Goal: Information Seeking & Learning: Learn about a topic

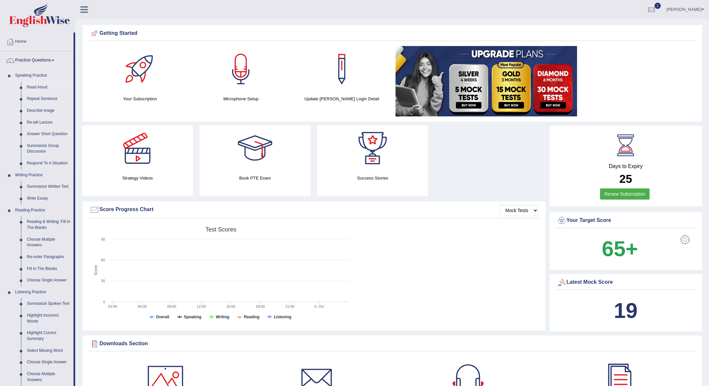
click at [39, 85] on link "Read Aloud" at bounding box center [49, 87] width 50 height 12
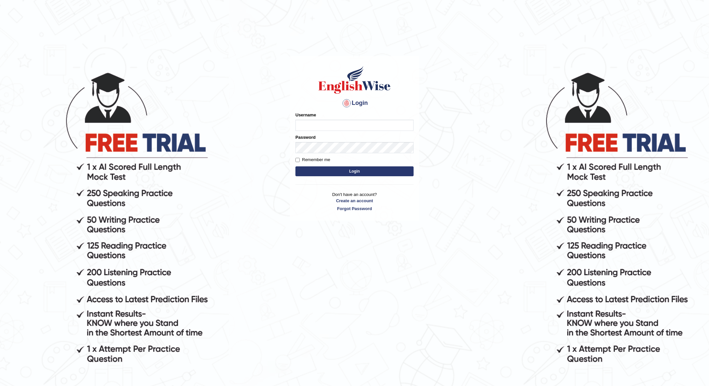
type input "JOLITA04"
click at [365, 174] on button "Login" at bounding box center [355, 171] width 118 height 10
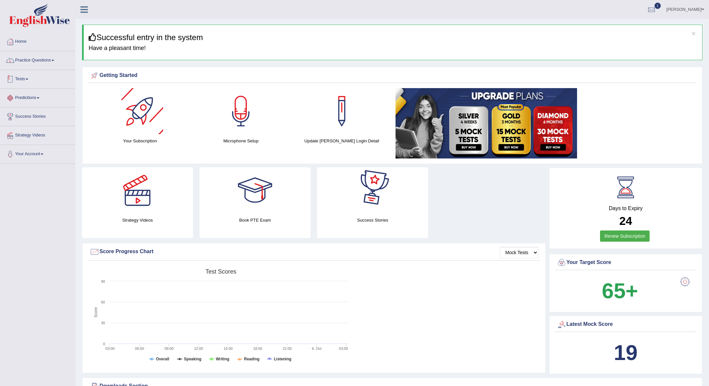
click at [30, 58] on link "Practice Questions" at bounding box center [37, 59] width 75 height 16
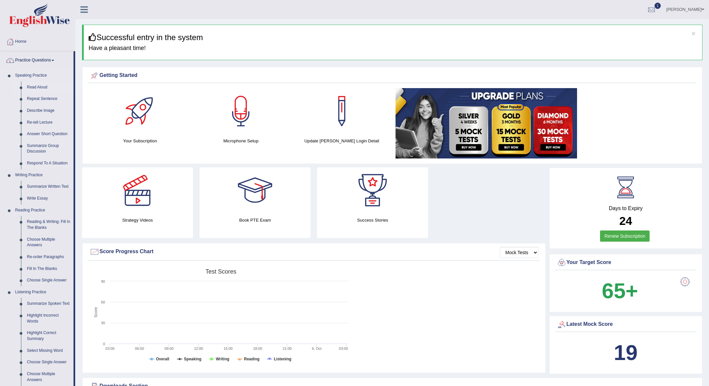
click at [38, 87] on link "Read Aloud" at bounding box center [49, 87] width 50 height 12
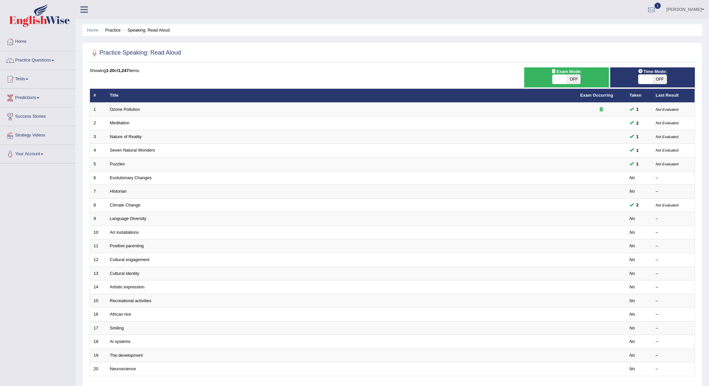
click at [575, 78] on span "OFF" at bounding box center [574, 79] width 14 height 9
checkbox input "true"
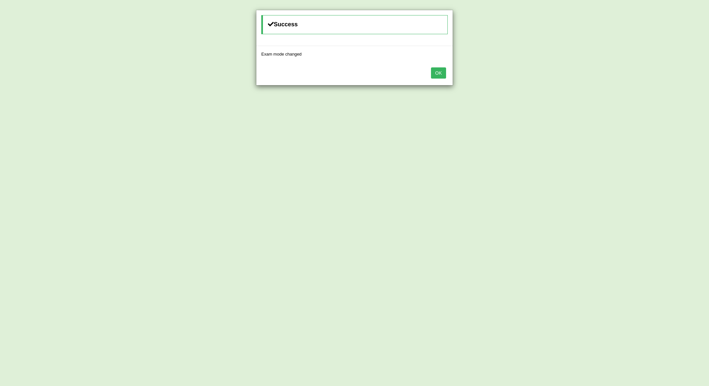
click at [436, 68] on button "OK" at bounding box center [438, 72] width 15 height 11
click at [445, 75] on button "OK" at bounding box center [438, 72] width 15 height 11
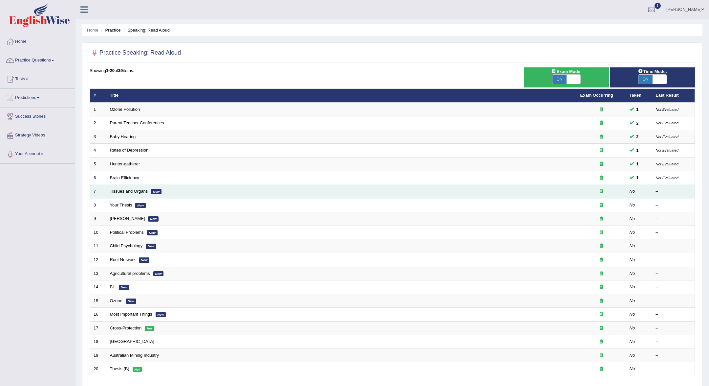
click at [139, 190] on link "Tissues and Organs" at bounding box center [129, 191] width 38 height 5
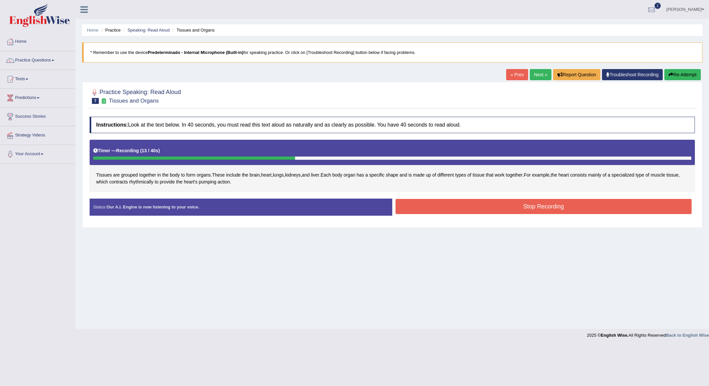
click at [426, 214] on div "Stop Recording" at bounding box center [543, 207] width 303 height 17
click at [426, 209] on button "Stop Recording" at bounding box center [544, 206] width 296 height 15
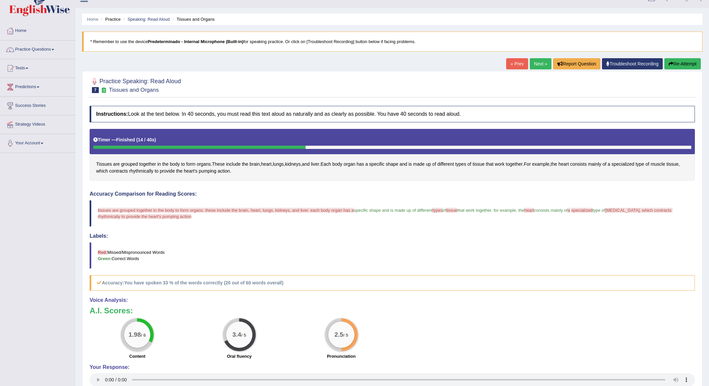
scroll to position [13, 0]
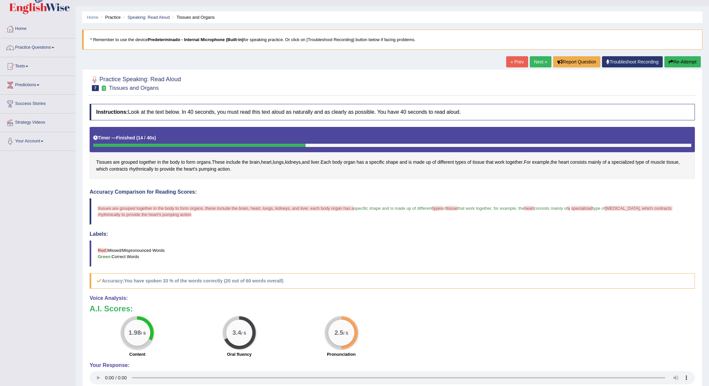
click at [546, 64] on link "Next »" at bounding box center [541, 61] width 22 height 11
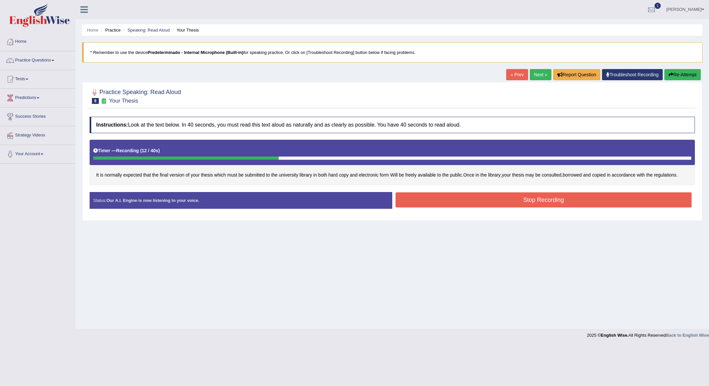
click at [556, 206] on button "Stop Recording" at bounding box center [544, 199] width 296 height 15
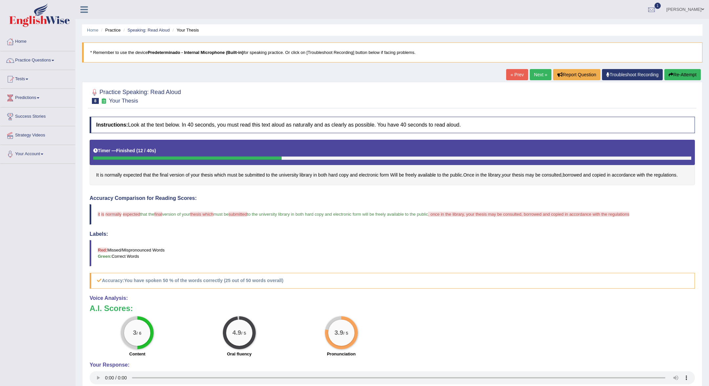
click at [540, 74] on link "Next »" at bounding box center [541, 74] width 22 height 11
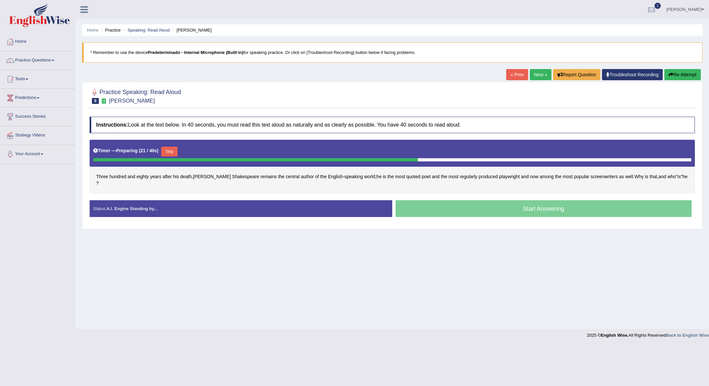
click at [173, 151] on button "Skip" at bounding box center [169, 151] width 16 height 10
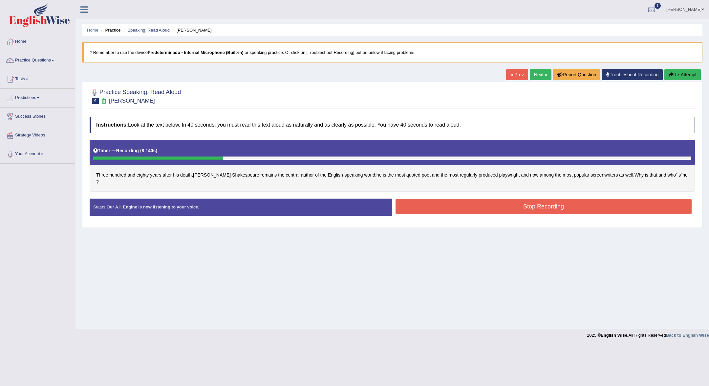
click at [469, 199] on button "Stop Recording" at bounding box center [544, 206] width 296 height 15
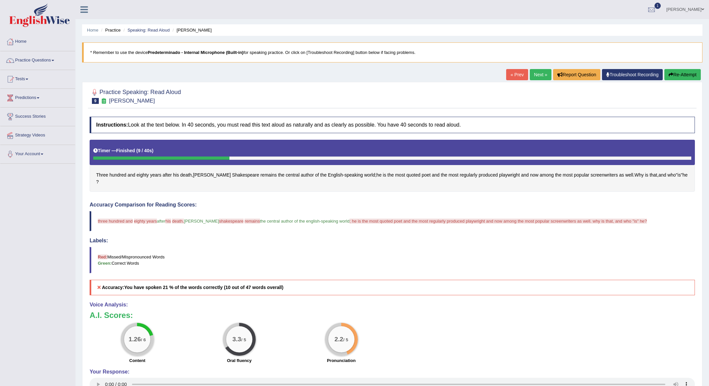
click at [541, 72] on link "Next »" at bounding box center [541, 74] width 22 height 11
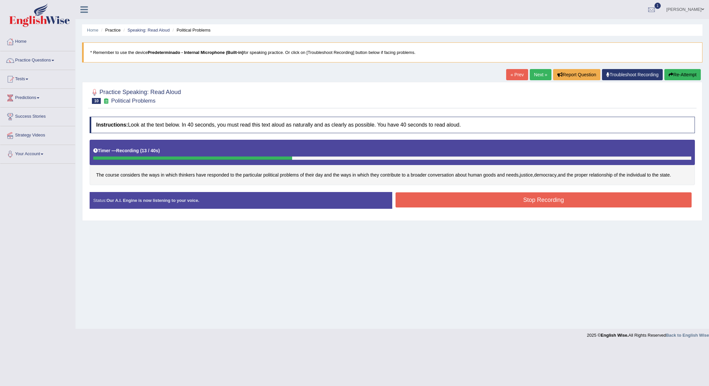
click at [505, 198] on button "Stop Recording" at bounding box center [544, 199] width 296 height 15
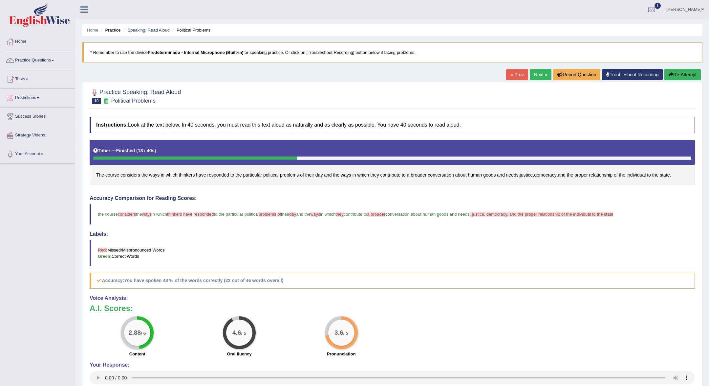
click at [534, 76] on link "Next »" at bounding box center [541, 74] width 22 height 11
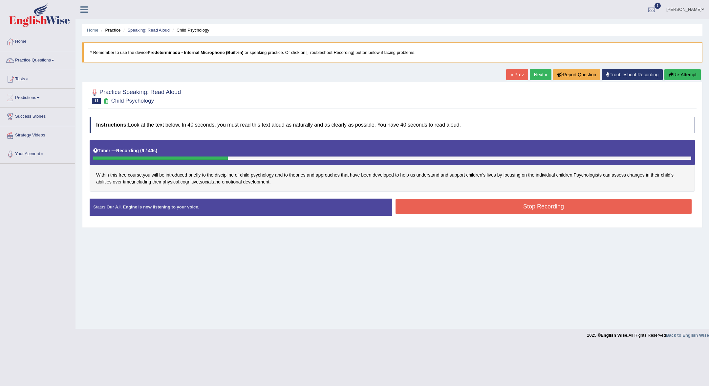
click at [623, 206] on button "Stop Recording" at bounding box center [544, 206] width 296 height 15
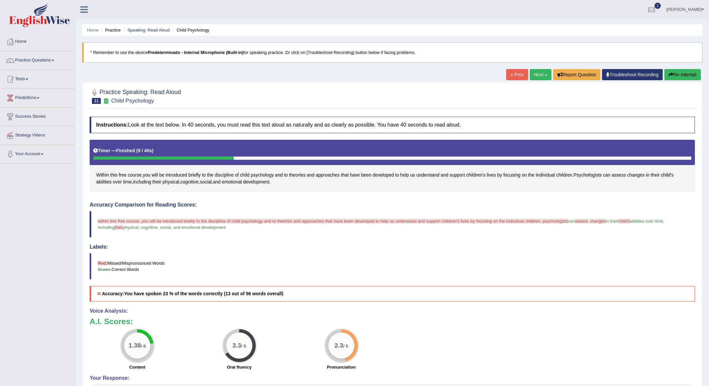
click at [536, 75] on link "Next »" at bounding box center [541, 74] width 22 height 11
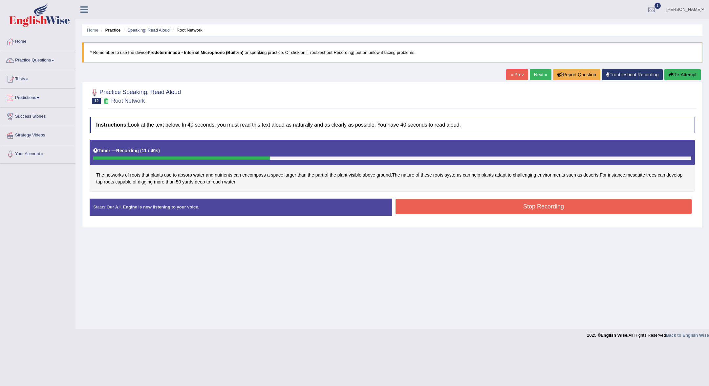
click at [541, 213] on div "Stop Recording" at bounding box center [543, 207] width 303 height 17
click at [545, 204] on button "Stop Recording" at bounding box center [544, 206] width 296 height 15
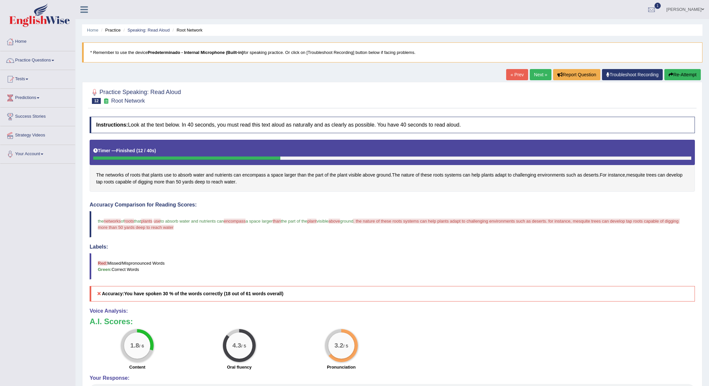
click at [535, 74] on link "Next »" at bounding box center [541, 74] width 22 height 11
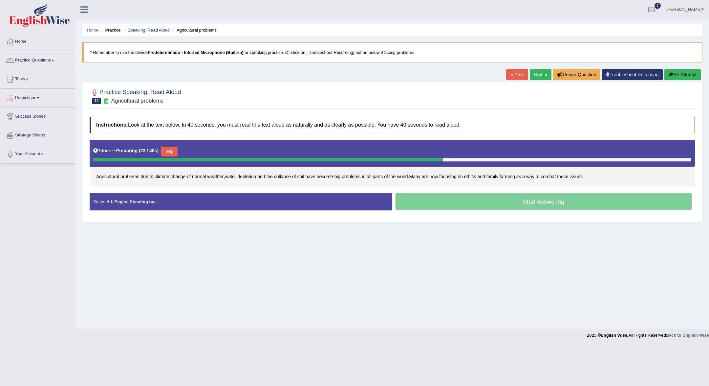
click at [175, 148] on button "Skip" at bounding box center [169, 151] width 16 height 10
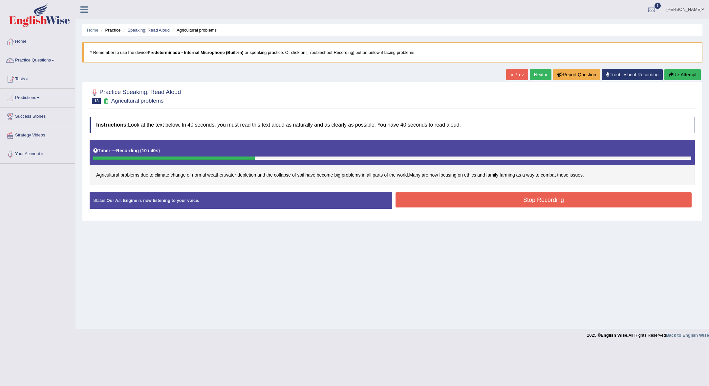
click at [544, 203] on button "Stop Recording" at bounding box center [544, 199] width 296 height 15
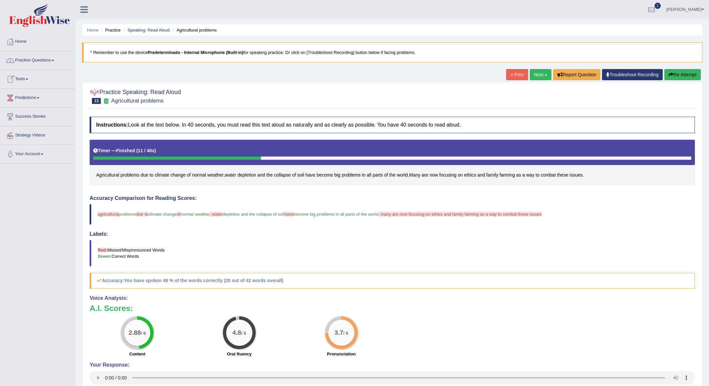
click at [540, 75] on link "Next »" at bounding box center [541, 74] width 22 height 11
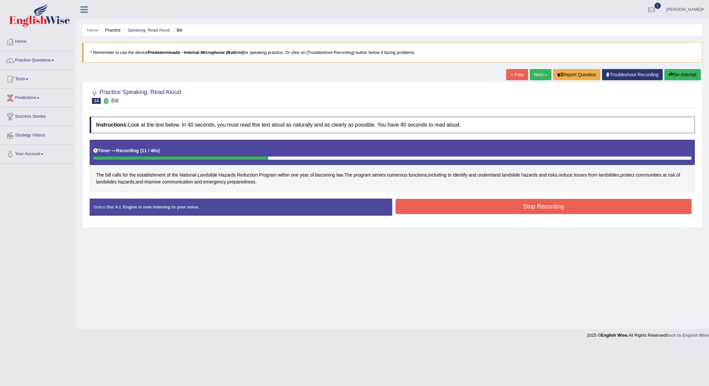
click at [576, 202] on button "Stop Recording" at bounding box center [544, 206] width 296 height 15
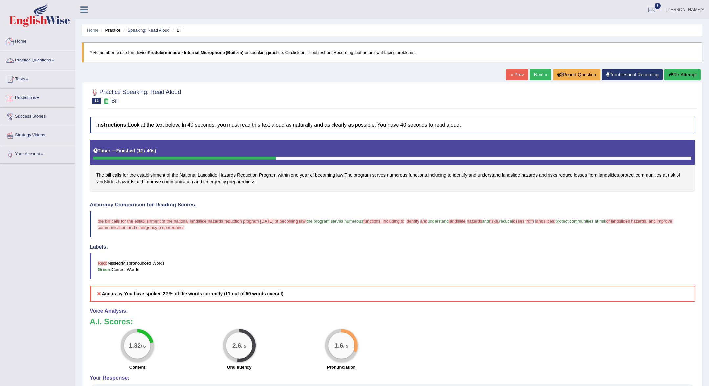
click at [37, 40] on link "Home" at bounding box center [37, 41] width 75 height 16
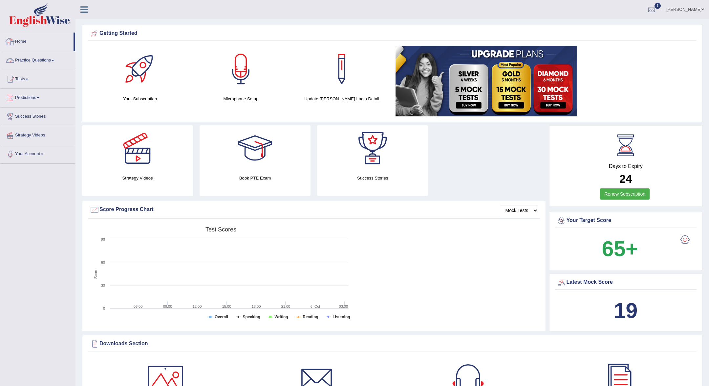
click at [32, 56] on link "Practice Questions" at bounding box center [37, 59] width 75 height 16
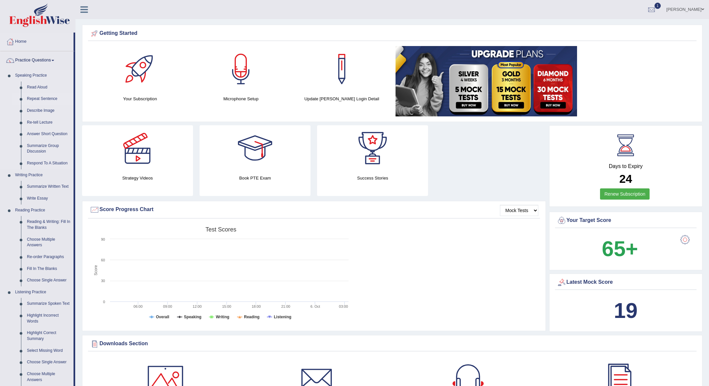
click at [44, 98] on link "Repeat Sentence" at bounding box center [49, 99] width 50 height 12
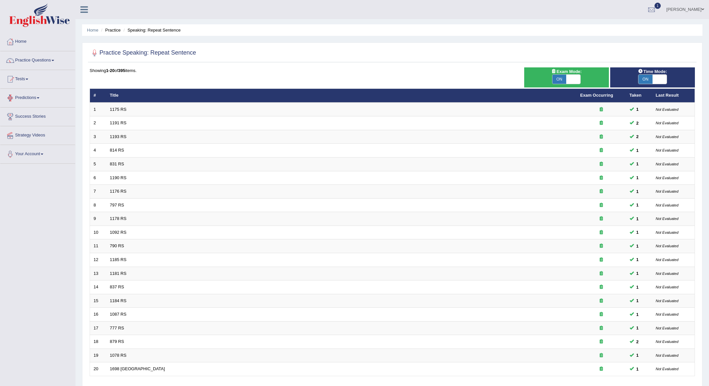
click at [559, 76] on span "ON" at bounding box center [560, 79] width 14 height 9
checkbox input "false"
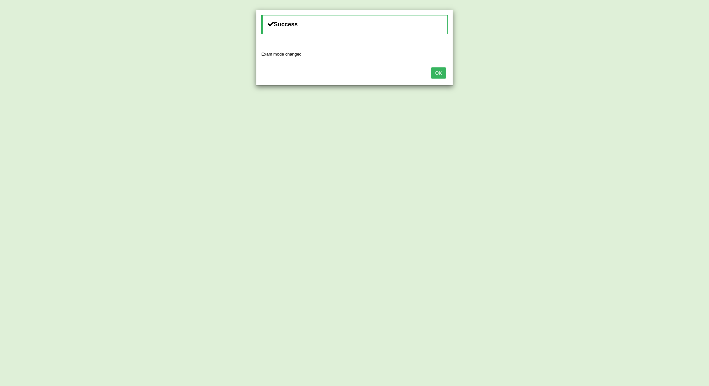
click at [445, 77] on button "OK" at bounding box center [438, 72] width 15 height 11
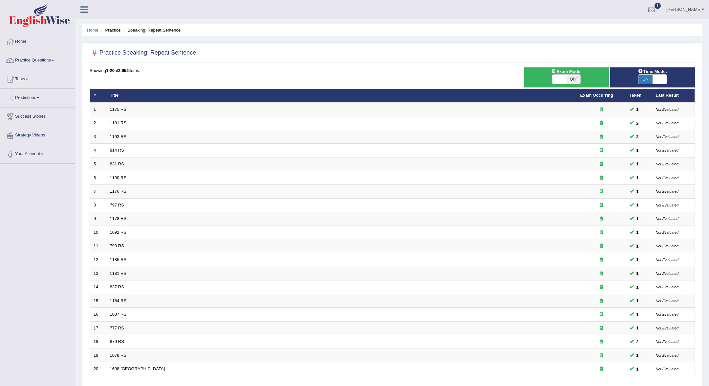
click at [647, 79] on span "ON" at bounding box center [646, 79] width 14 height 9
checkbox input "false"
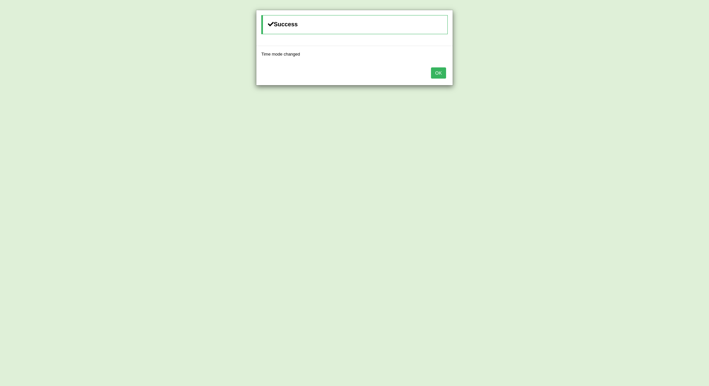
click at [442, 76] on button "OK" at bounding box center [438, 72] width 15 height 11
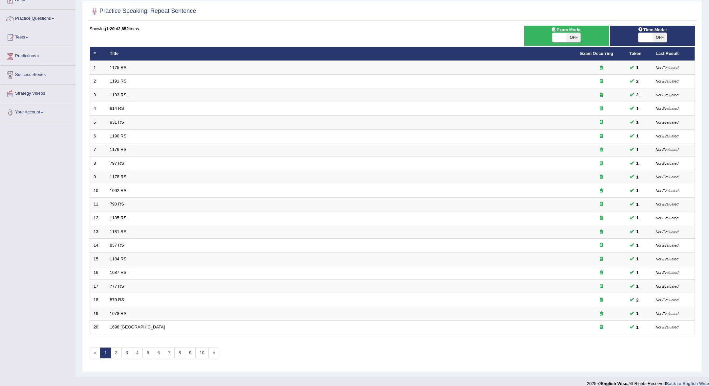
scroll to position [47, 0]
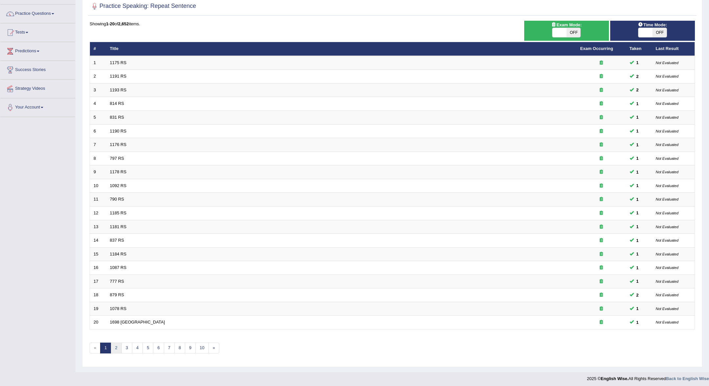
click at [115, 346] on link "2" at bounding box center [116, 347] width 11 height 11
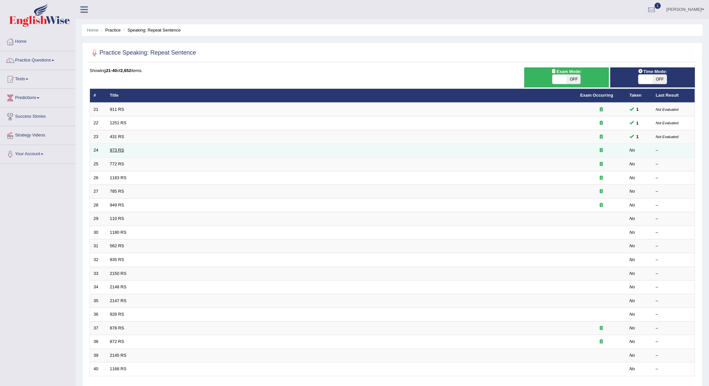
click at [117, 148] on link "973 RS" at bounding box center [117, 149] width 14 height 5
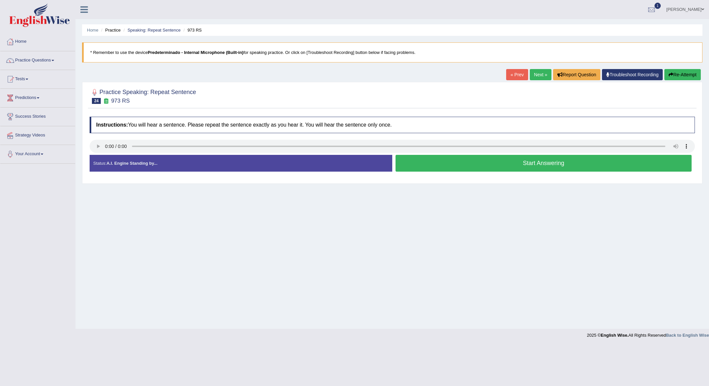
click at [504, 164] on button "Start Answering" at bounding box center [544, 163] width 296 height 17
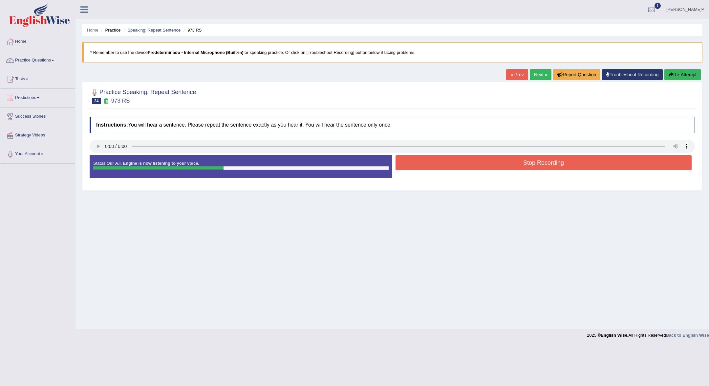
click at [504, 164] on button "Stop Recording" at bounding box center [544, 162] width 296 height 15
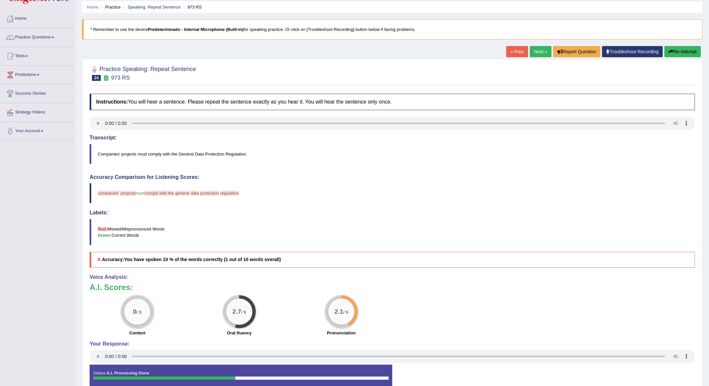
scroll to position [23, 0]
click at [536, 52] on link "Next »" at bounding box center [541, 51] width 22 height 11
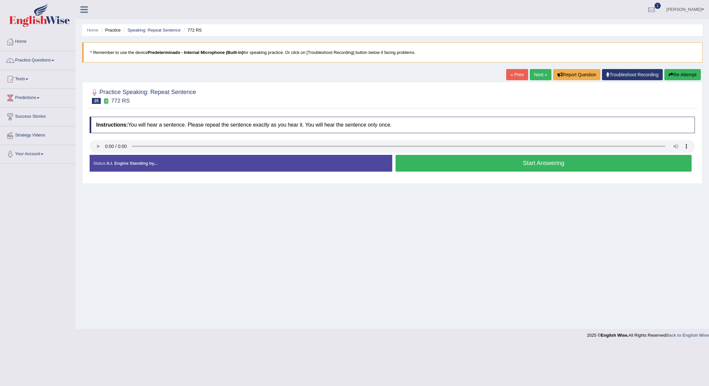
click at [548, 163] on button "Start Answering" at bounding box center [544, 163] width 296 height 17
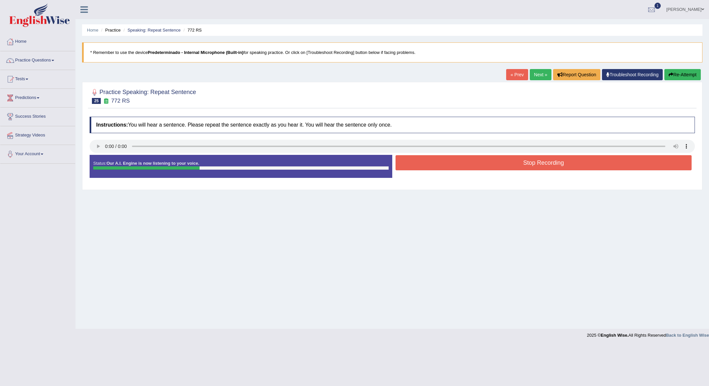
click at [548, 163] on button "Stop Recording" at bounding box center [544, 162] width 296 height 15
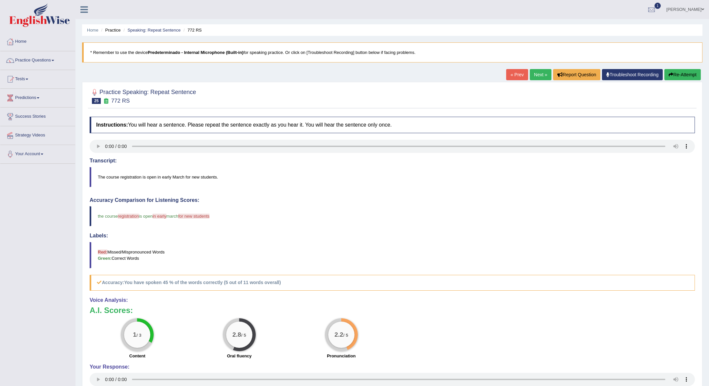
click at [541, 78] on link "Next »" at bounding box center [541, 74] width 22 height 11
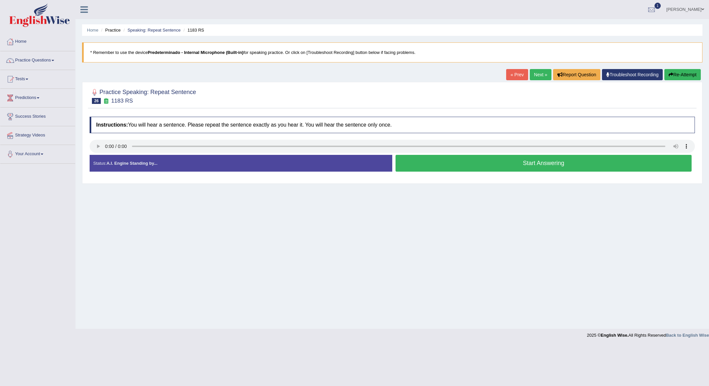
click at [542, 160] on button "Start Answering" at bounding box center [544, 163] width 296 height 17
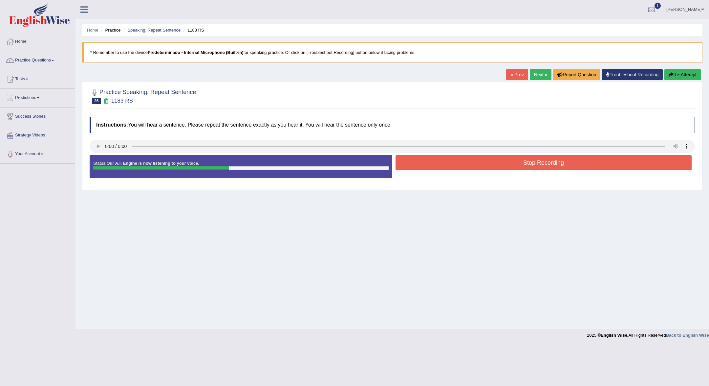
click at [542, 160] on button "Stop Recording" at bounding box center [544, 162] width 296 height 15
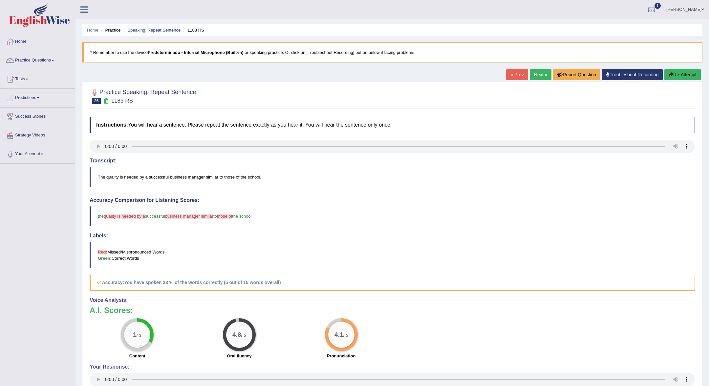
click at [547, 72] on link "Next »" at bounding box center [541, 74] width 22 height 11
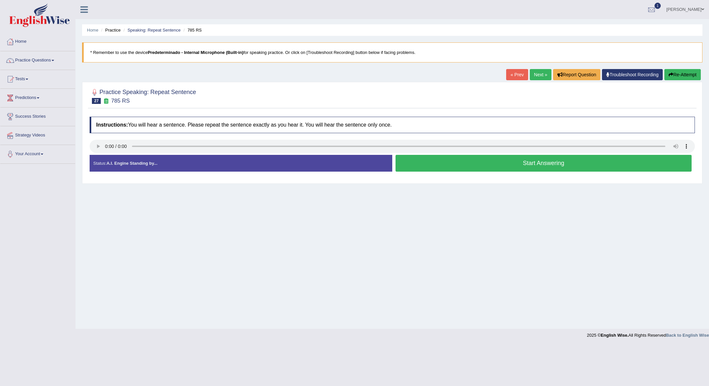
click at [557, 164] on button "Start Answering" at bounding box center [544, 163] width 296 height 17
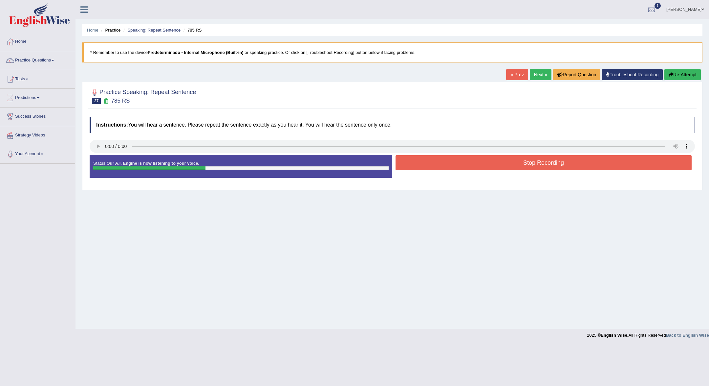
click at [557, 164] on button "Stop Recording" at bounding box center [544, 162] width 296 height 15
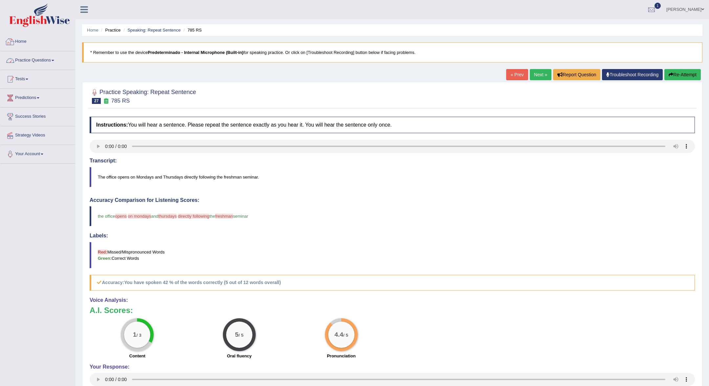
click at [22, 55] on link "Practice Questions" at bounding box center [37, 59] width 75 height 16
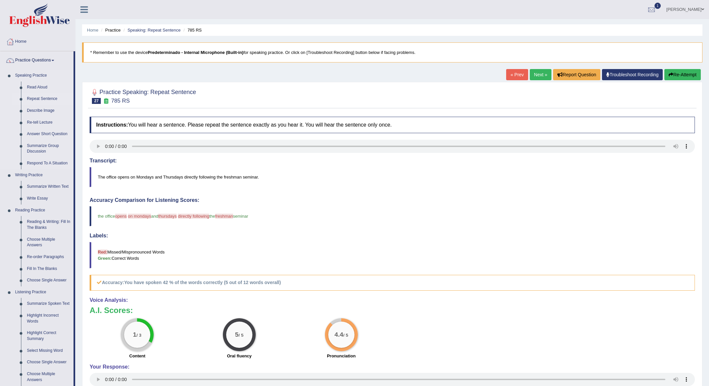
click at [42, 98] on link "Repeat Sentence" at bounding box center [49, 99] width 50 height 12
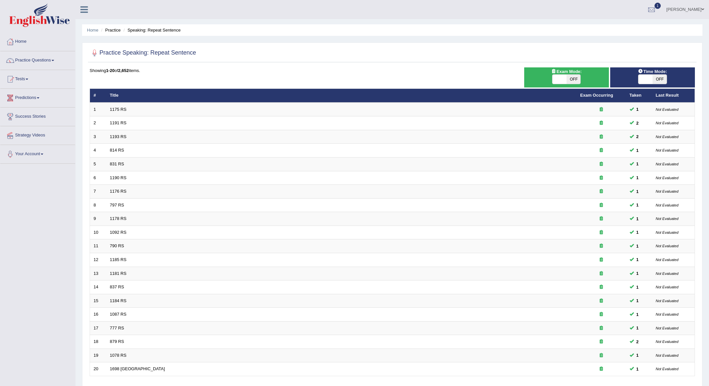
click at [573, 81] on span "OFF" at bounding box center [574, 79] width 14 height 9
checkbox input "true"
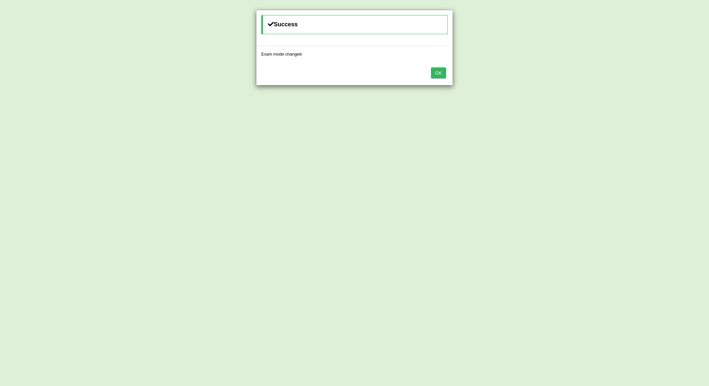
click at [436, 74] on button "OK" at bounding box center [438, 72] width 15 height 11
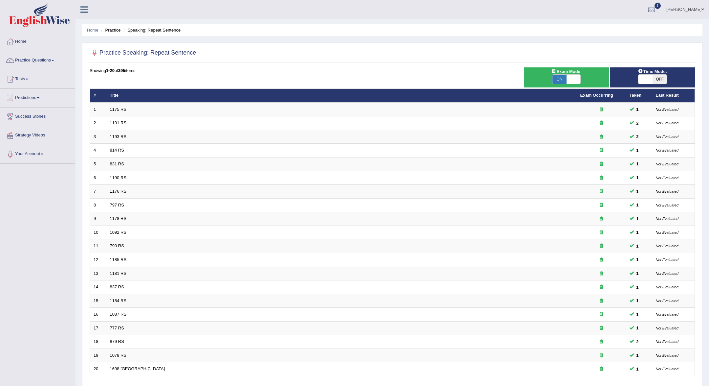
click at [657, 78] on span "OFF" at bounding box center [660, 79] width 14 height 9
checkbox input "true"
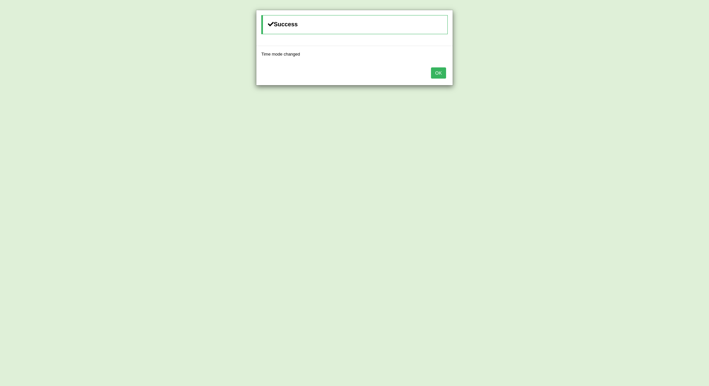
click at [438, 76] on button "OK" at bounding box center [438, 72] width 15 height 11
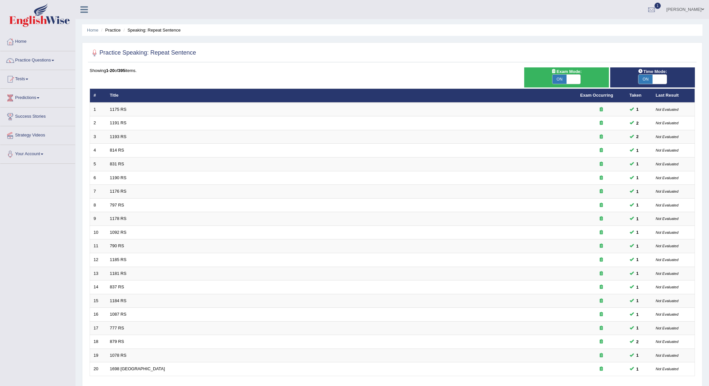
scroll to position [47, 0]
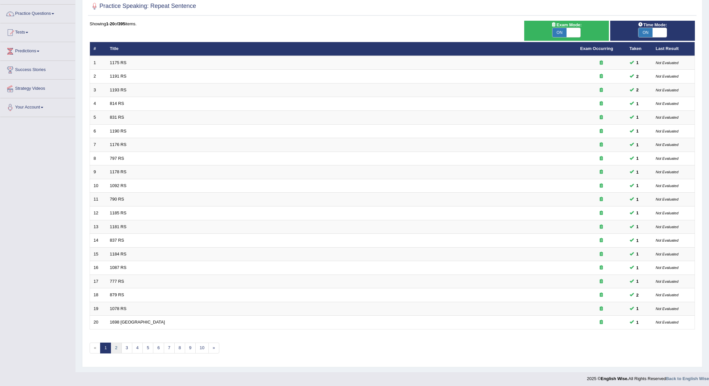
click at [116, 347] on link "2" at bounding box center [116, 347] width 11 height 11
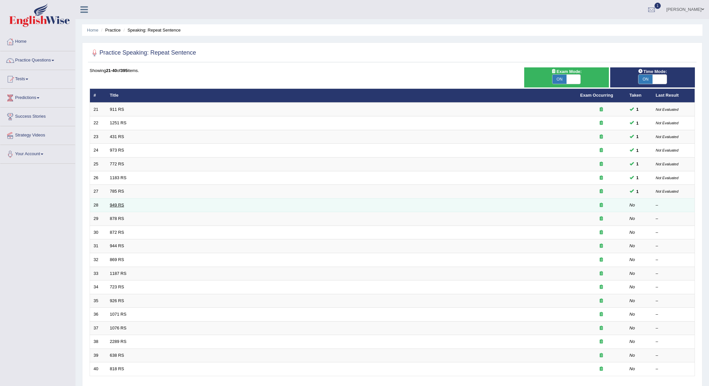
click at [112, 202] on link "949 RS" at bounding box center [117, 204] width 14 height 5
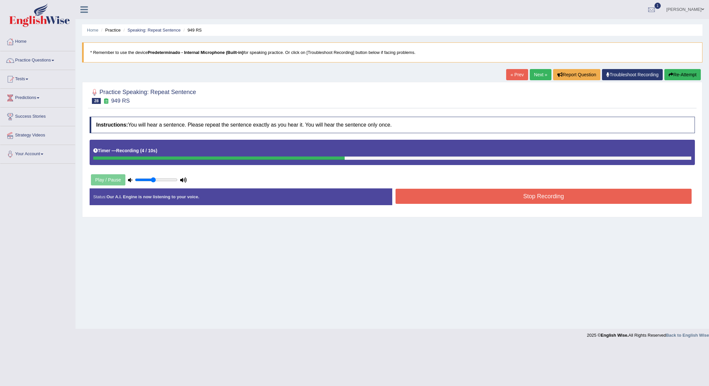
click at [461, 200] on button "Stop Recording" at bounding box center [544, 196] width 296 height 15
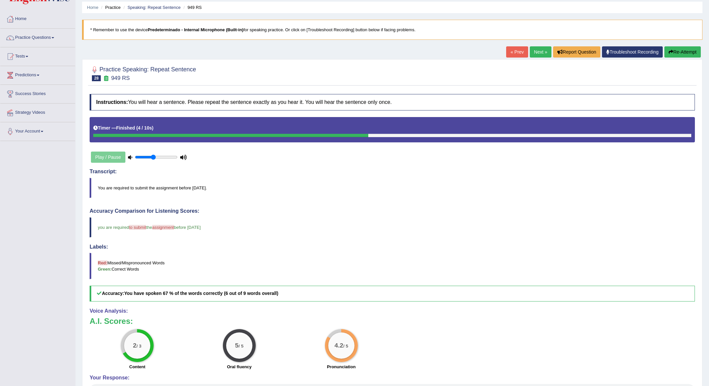
scroll to position [33, 0]
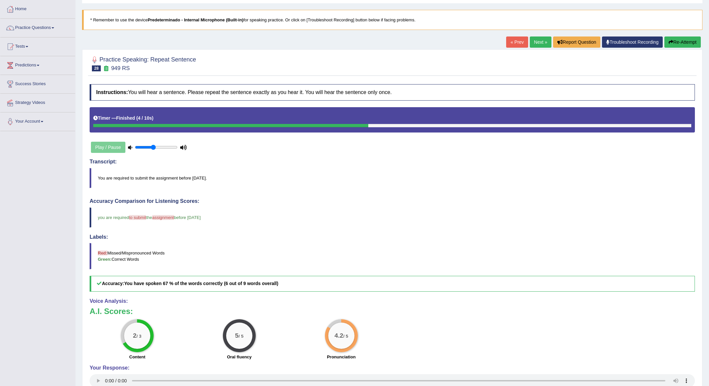
click at [541, 41] on link "Next »" at bounding box center [541, 41] width 22 height 11
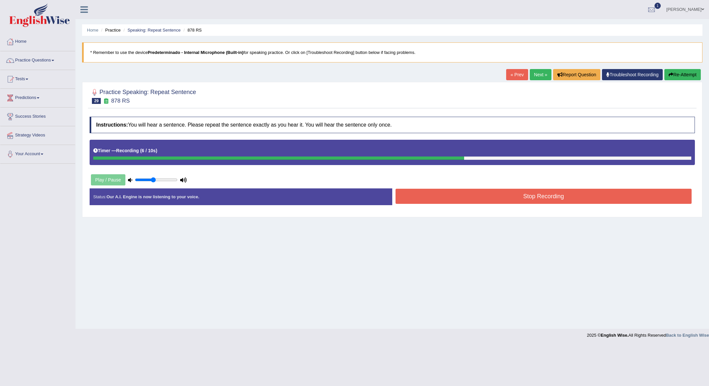
click at [570, 191] on button "Stop Recording" at bounding box center [544, 196] width 296 height 15
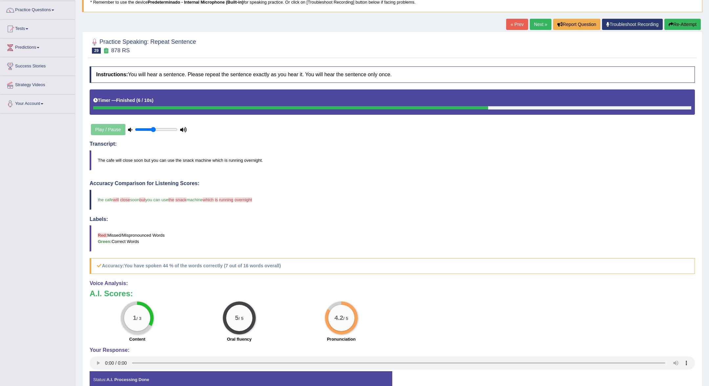
scroll to position [51, 0]
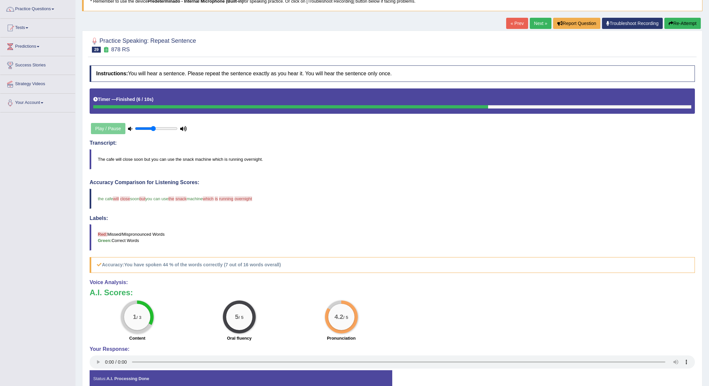
click at [544, 27] on link "Next »" at bounding box center [541, 23] width 22 height 11
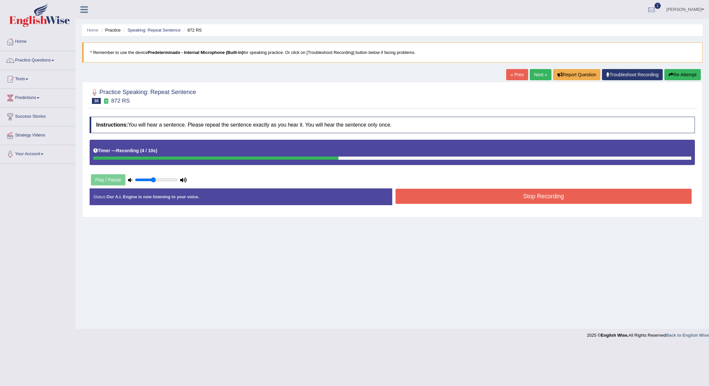
click at [562, 197] on button "Stop Recording" at bounding box center [544, 196] width 296 height 15
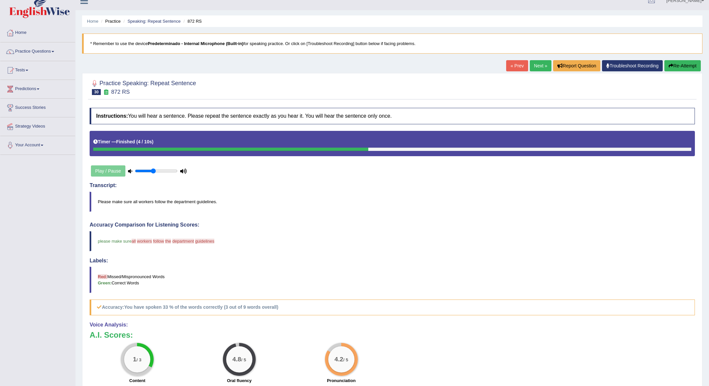
scroll to position [8, 0]
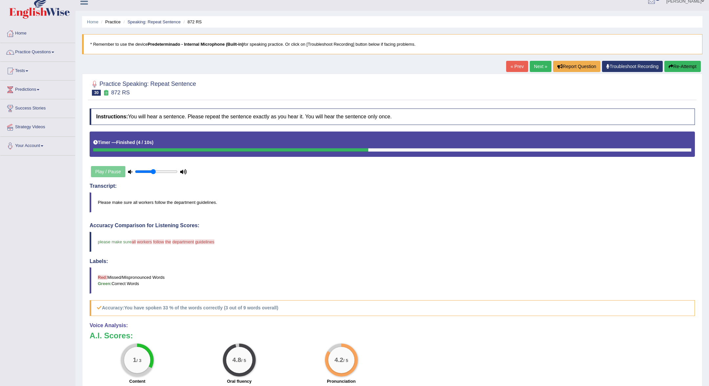
click at [538, 65] on link "Next »" at bounding box center [541, 66] width 22 height 11
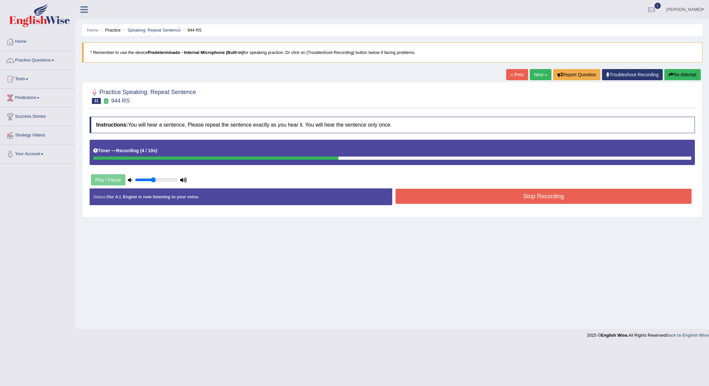
click at [526, 202] on button "Stop Recording" at bounding box center [544, 196] width 296 height 15
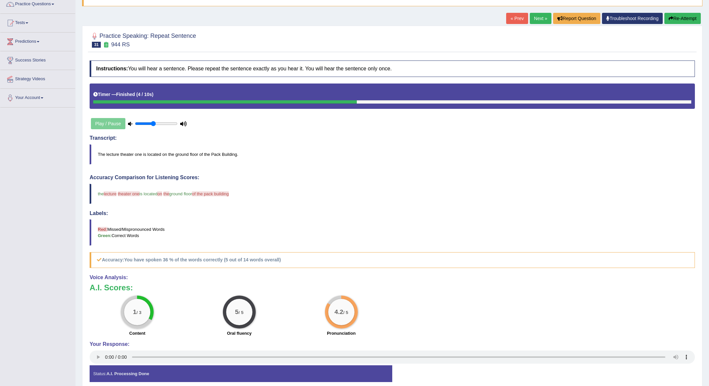
scroll to position [53, 0]
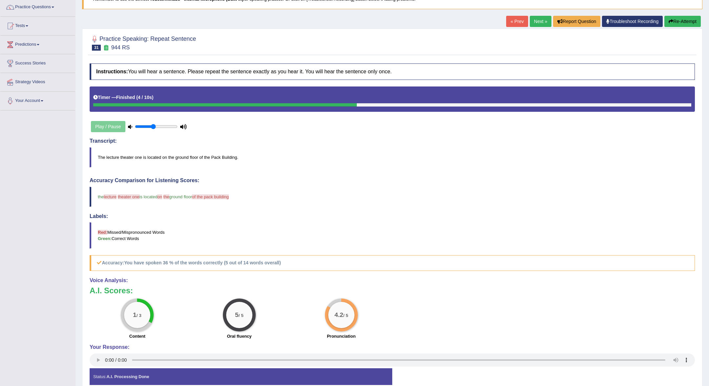
click at [539, 21] on link "Next »" at bounding box center [541, 21] width 22 height 11
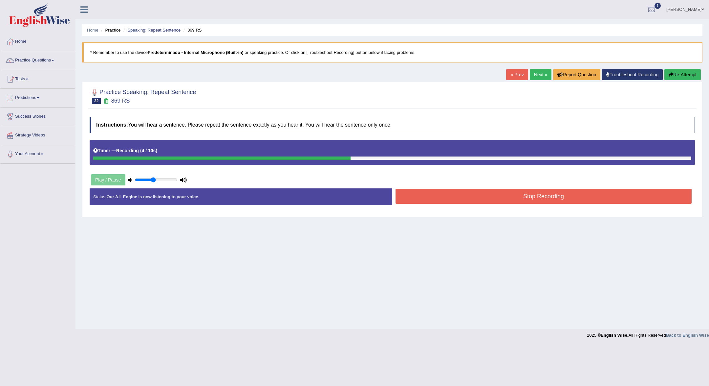
click at [594, 197] on button "Stop Recording" at bounding box center [544, 196] width 296 height 15
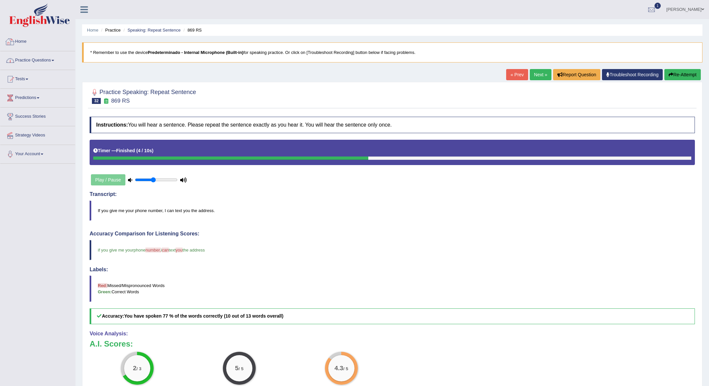
click at [28, 64] on link "Practice Questions" at bounding box center [37, 59] width 75 height 16
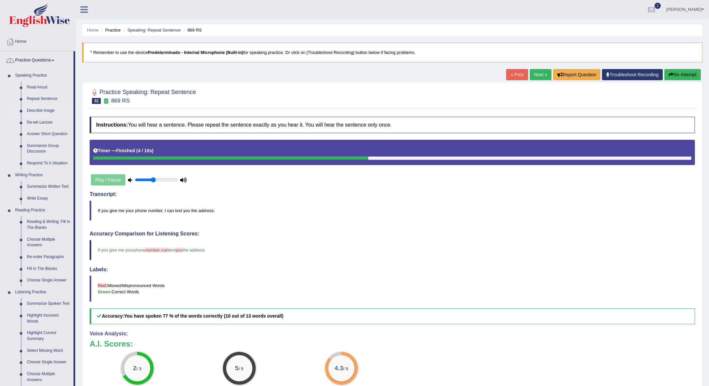
click at [32, 111] on link "Describe Image" at bounding box center [49, 111] width 50 height 12
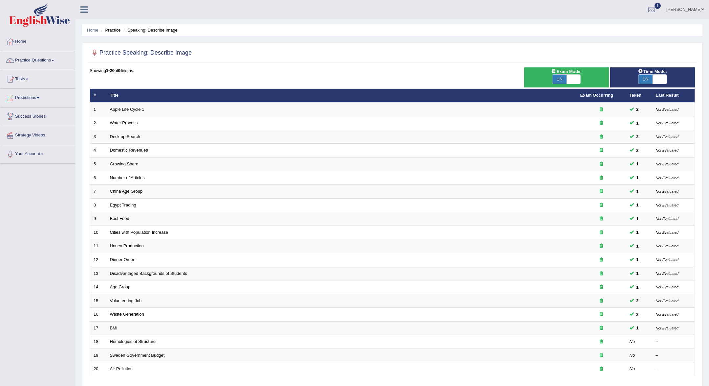
click at [565, 78] on span "ON" at bounding box center [560, 79] width 14 height 9
checkbox input "false"
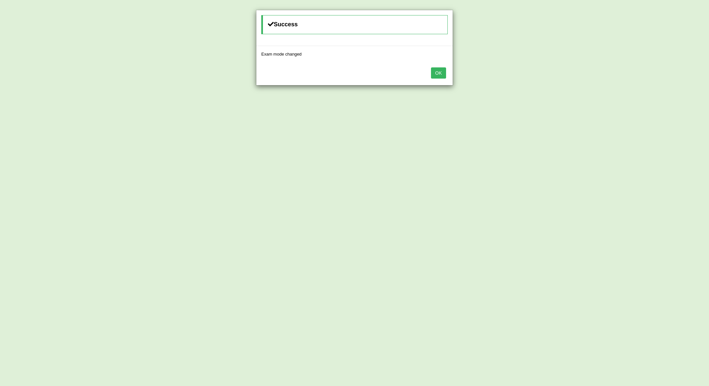
click at [650, 81] on div "Success Exam mode changed OK" at bounding box center [354, 193] width 709 height 386
click at [445, 77] on button "OK" at bounding box center [438, 72] width 15 height 11
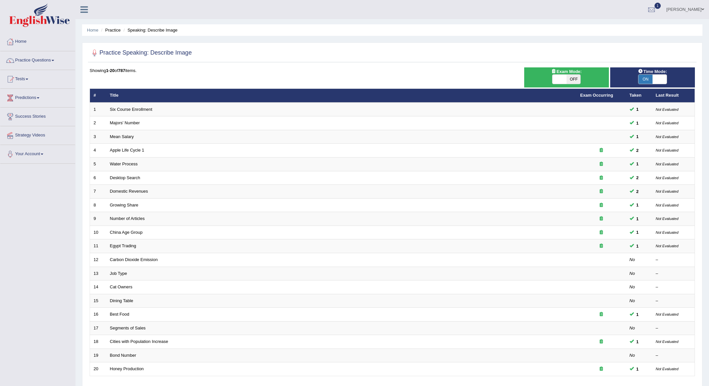
click at [650, 77] on span "ON" at bounding box center [646, 79] width 14 height 9
checkbox input "false"
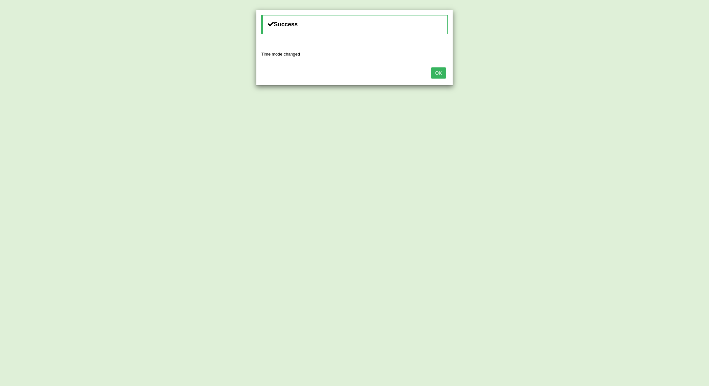
click at [437, 73] on button "OK" at bounding box center [438, 72] width 15 height 11
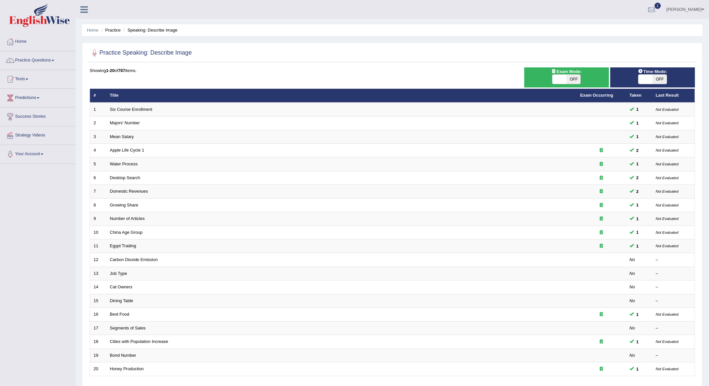
click at [574, 80] on span "OFF" at bounding box center [574, 79] width 14 height 9
checkbox input "true"
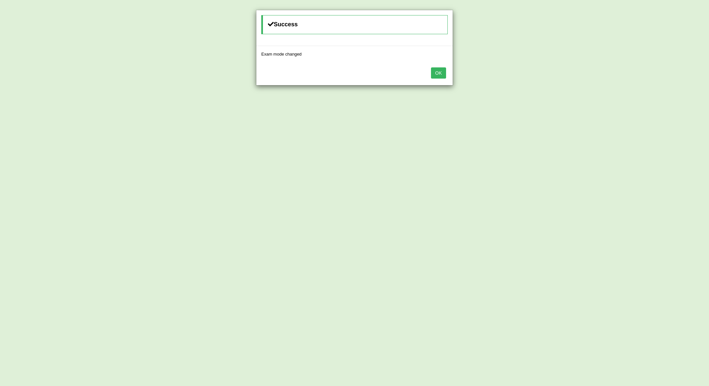
click at [431, 71] on div "OK" at bounding box center [355, 73] width 196 height 23
click at [433, 71] on button "OK" at bounding box center [438, 72] width 15 height 11
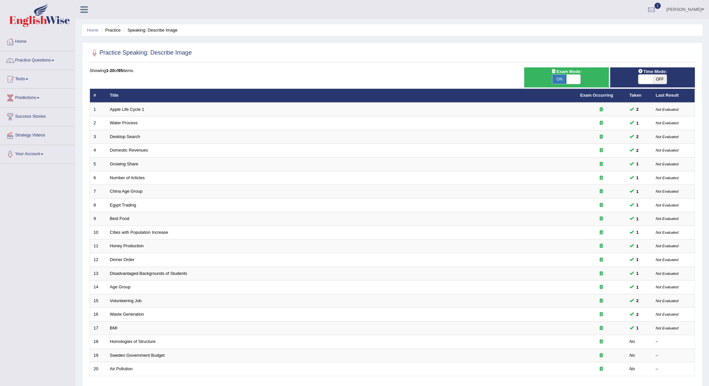
click at [657, 79] on span "OFF" at bounding box center [660, 79] width 14 height 9
checkbox input "true"
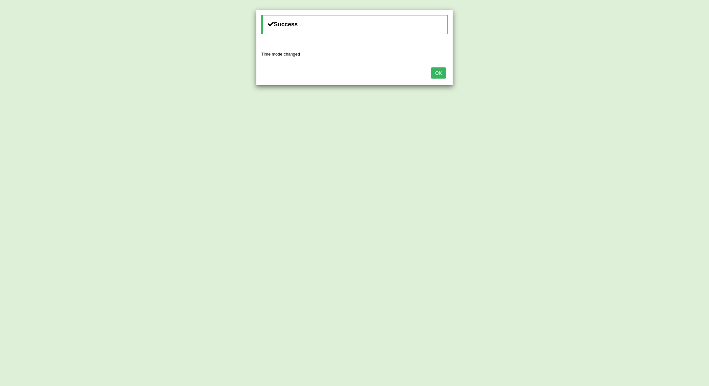
click at [437, 73] on button "OK" at bounding box center [438, 72] width 15 height 11
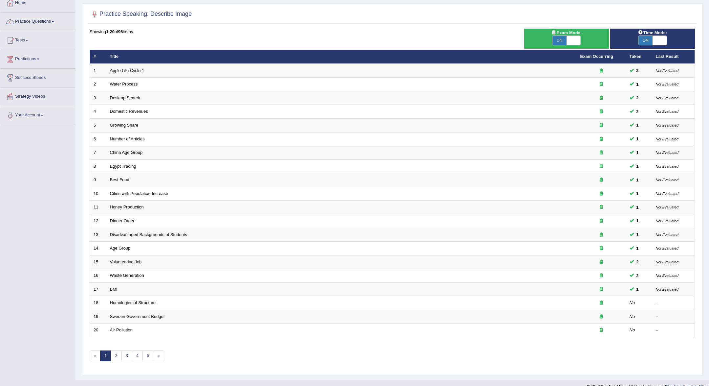
scroll to position [47, 0]
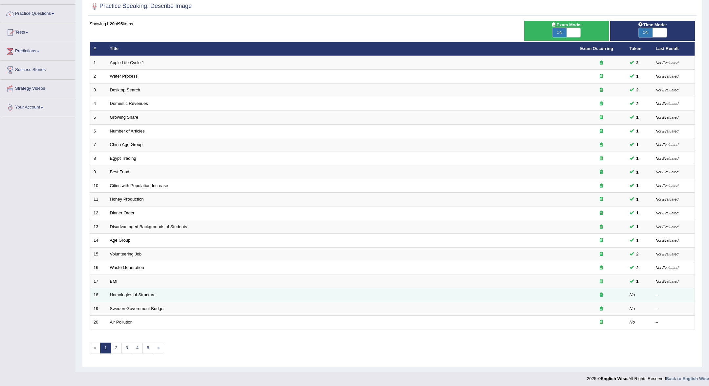
click at [121, 296] on td "Homologies of Structure" at bounding box center [341, 295] width 471 height 14
click at [123, 293] on link "Homologies of Structure" at bounding box center [133, 294] width 46 height 5
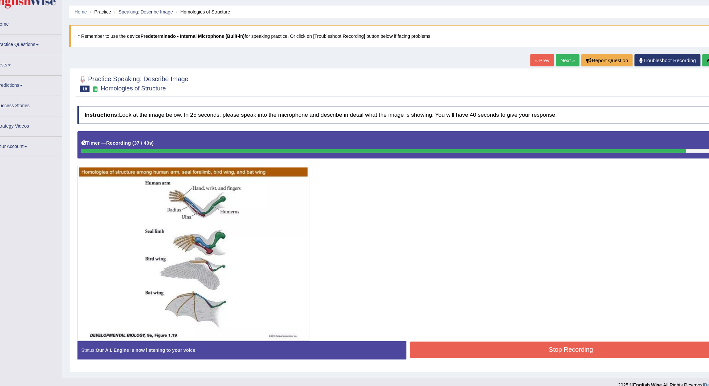
click at [520, 339] on button "Stop Recording" at bounding box center [544, 340] width 296 height 15
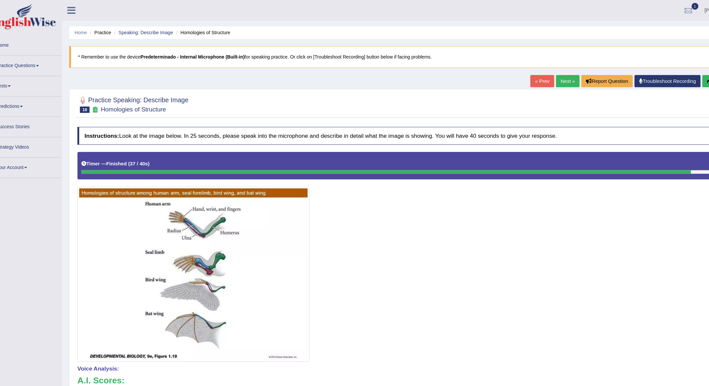
click at [538, 72] on link "Next »" at bounding box center [541, 74] width 22 height 11
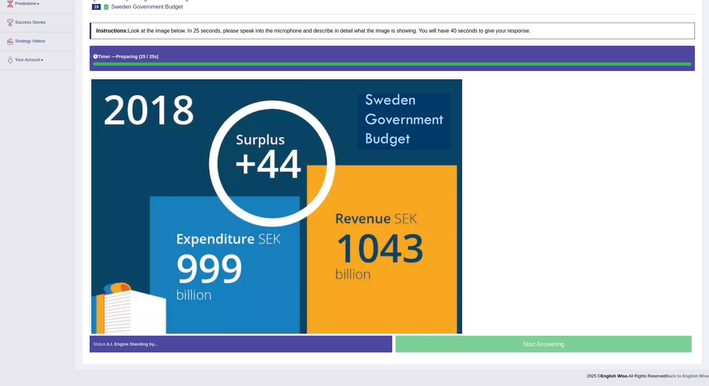
scroll to position [94, 0]
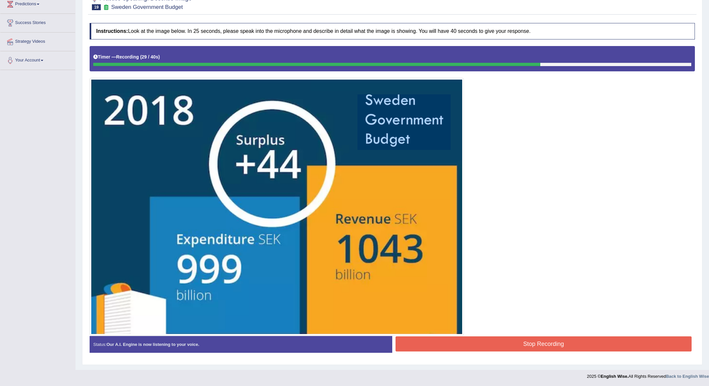
click at [506, 345] on button "Stop Recording" at bounding box center [544, 343] width 296 height 15
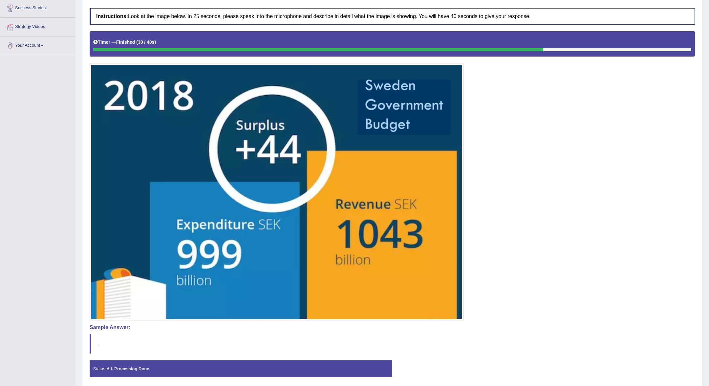
scroll to position [106, 0]
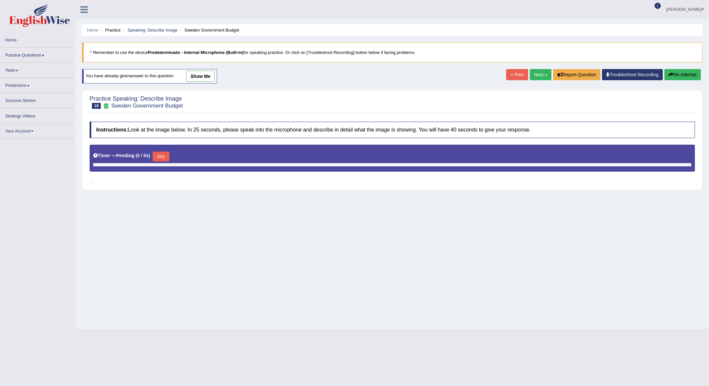
click at [212, 78] on link "show me" at bounding box center [200, 76] width 29 height 11
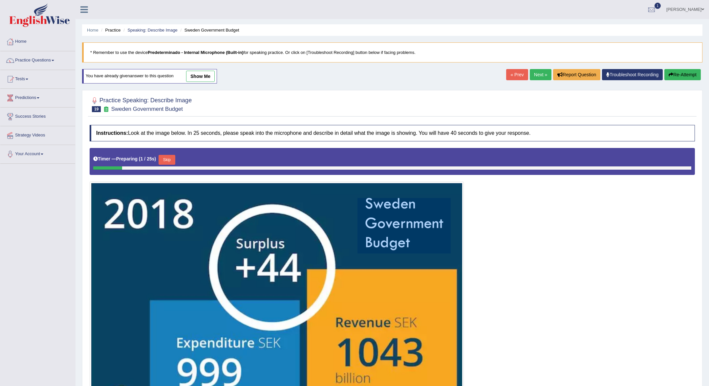
click at [198, 79] on link "show me" at bounding box center [200, 76] width 29 height 11
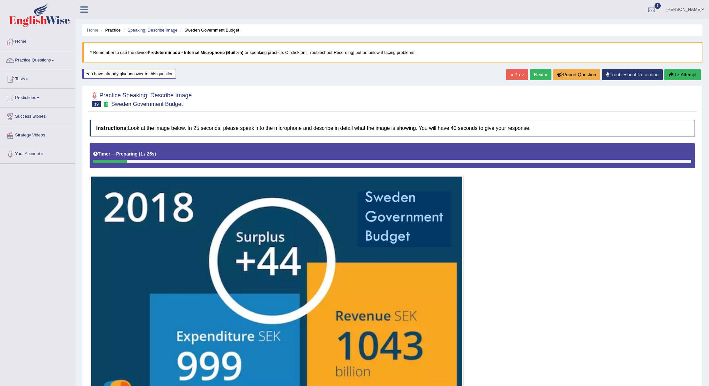
click at [536, 68] on div "Home Practice Speaking: Describe Image Sweden Government Budget * Remember to u…" at bounding box center [393, 271] width 634 height 542
click at [536, 71] on link "Next »" at bounding box center [541, 74] width 22 height 11
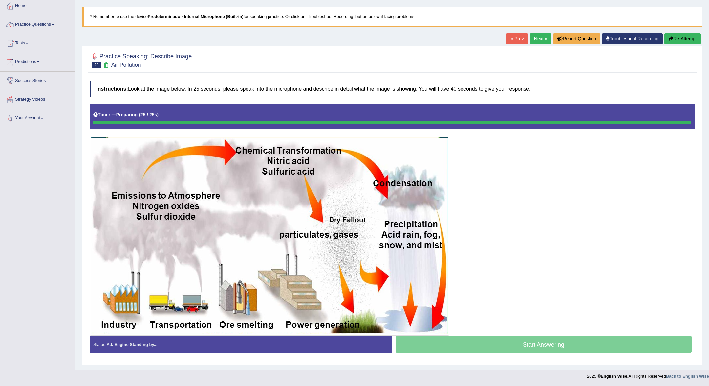
scroll to position [35, 0]
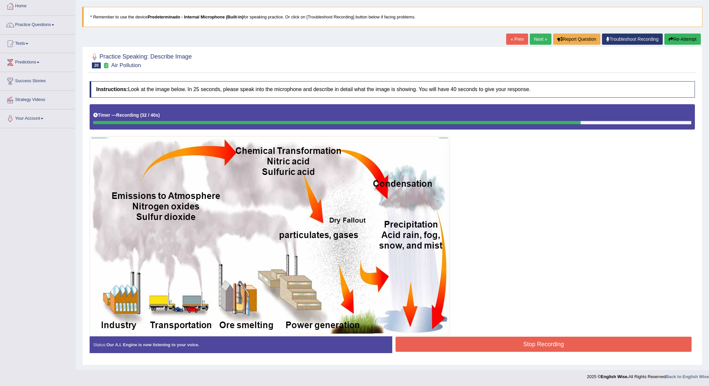
click at [494, 349] on button "Stop Recording" at bounding box center [544, 343] width 296 height 15
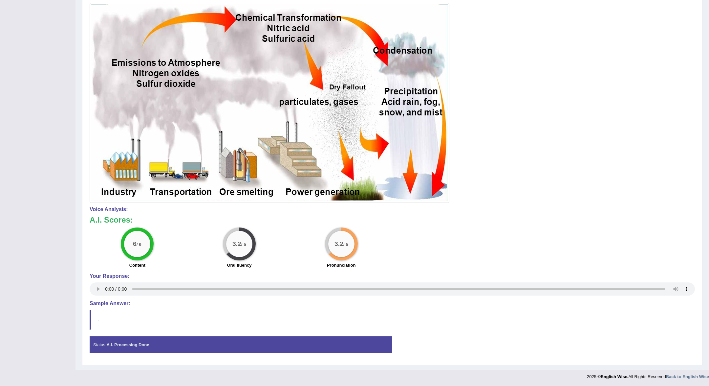
scroll to position [0, 0]
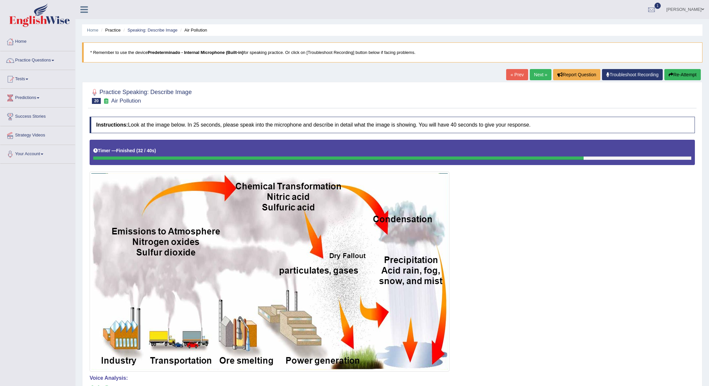
click at [534, 72] on link "Next »" at bounding box center [541, 74] width 22 height 11
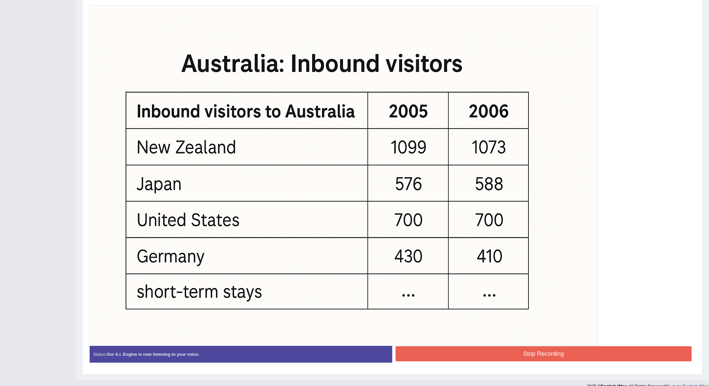
scroll to position [175, 0]
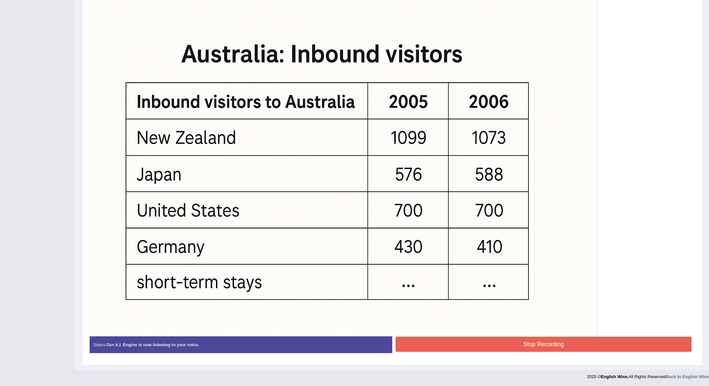
click at [550, 343] on button "Stop Recording" at bounding box center [544, 343] width 296 height 15
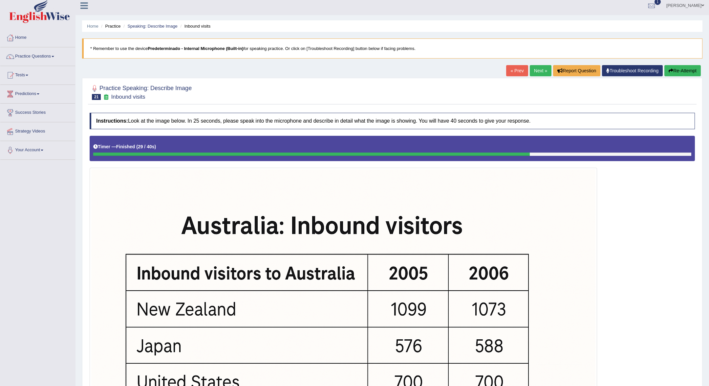
scroll to position [0, 0]
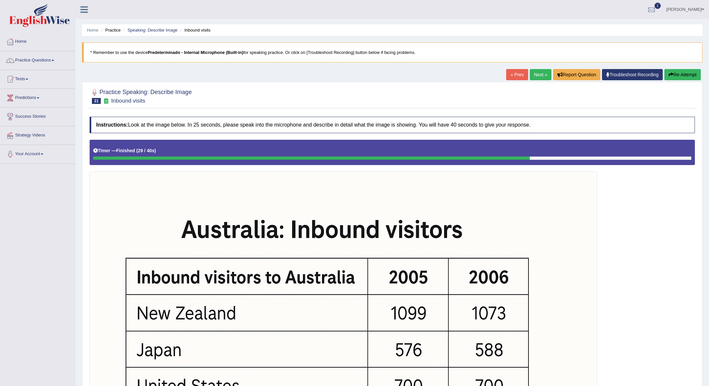
click at [533, 75] on link "Next »" at bounding box center [541, 74] width 22 height 11
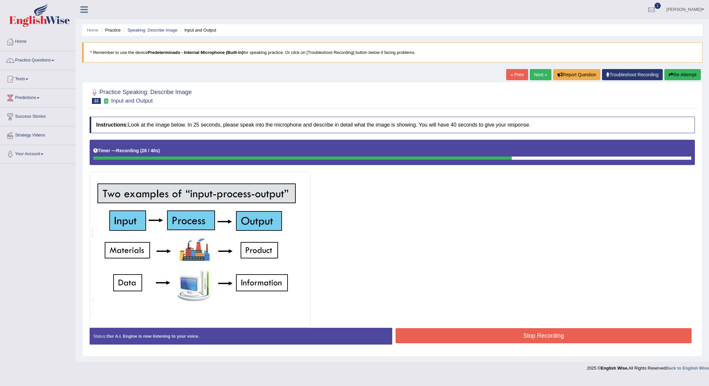
click at [549, 341] on button "Stop Recording" at bounding box center [544, 335] width 296 height 15
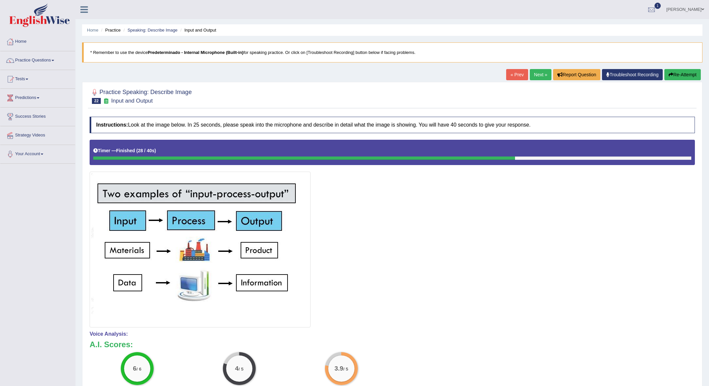
click at [534, 75] on link "Next »" at bounding box center [541, 74] width 22 height 11
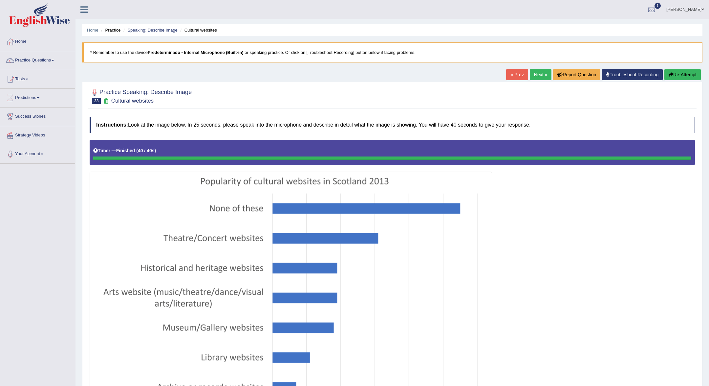
click at [535, 77] on link "Next »" at bounding box center [541, 74] width 22 height 11
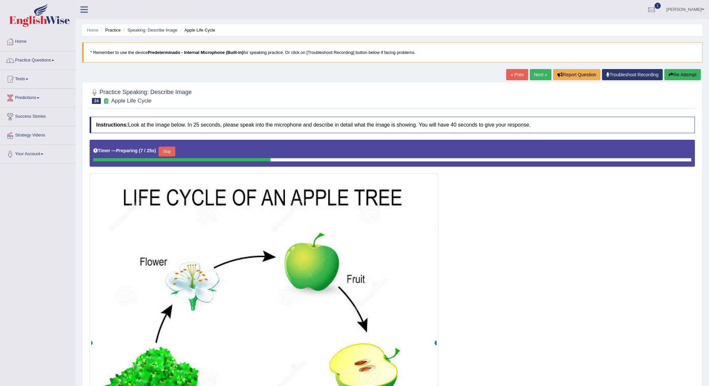
click at [512, 74] on link "« Prev" at bounding box center [517, 74] width 22 height 11
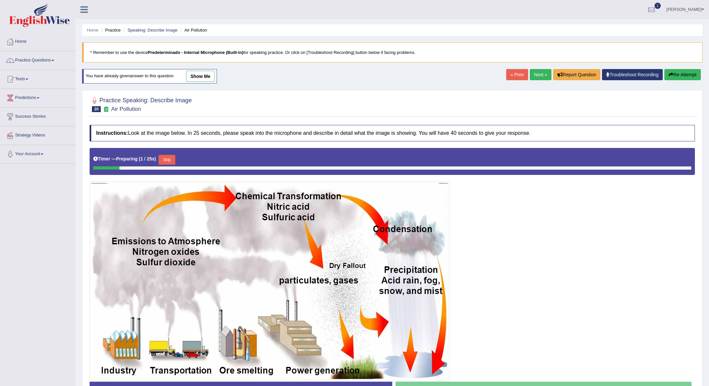
scroll to position [45, 0]
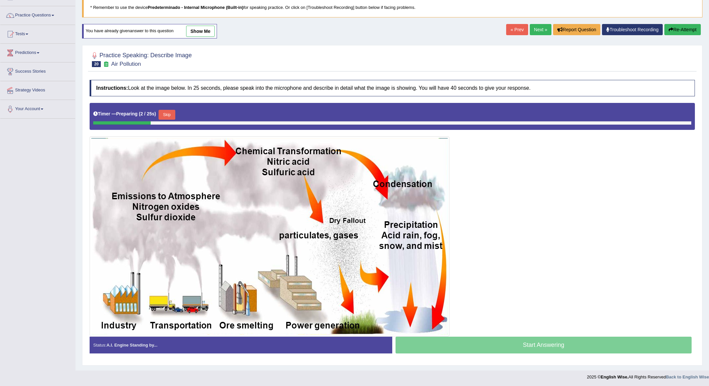
click at [206, 26] on link "show me" at bounding box center [200, 31] width 29 height 11
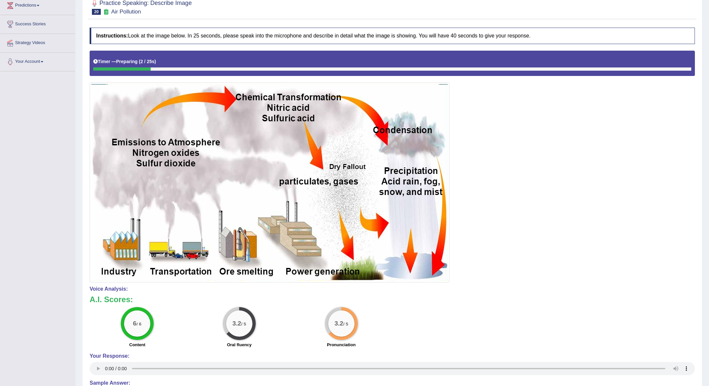
scroll to position [0, 0]
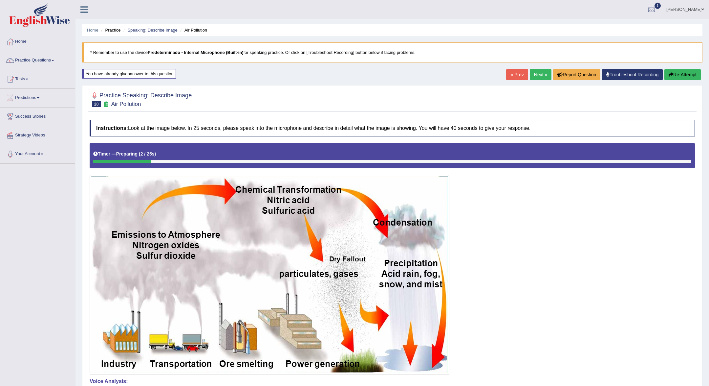
click at [514, 73] on link "« Prev" at bounding box center [517, 74] width 22 height 11
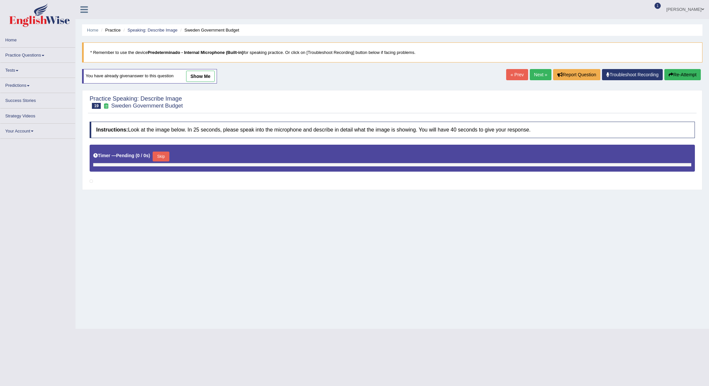
click at [205, 75] on link "show me" at bounding box center [200, 76] width 29 height 11
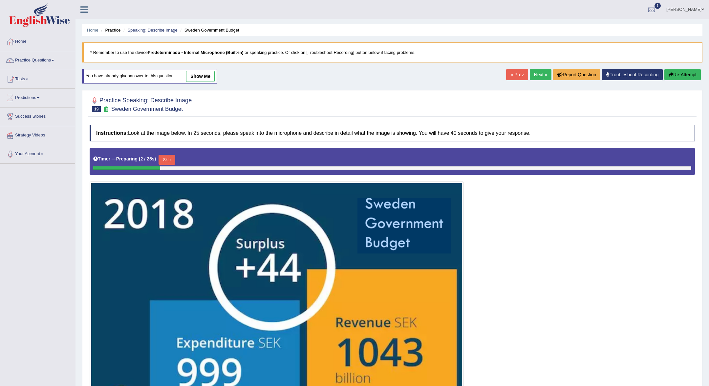
click at [204, 76] on link "show me" at bounding box center [200, 76] width 29 height 11
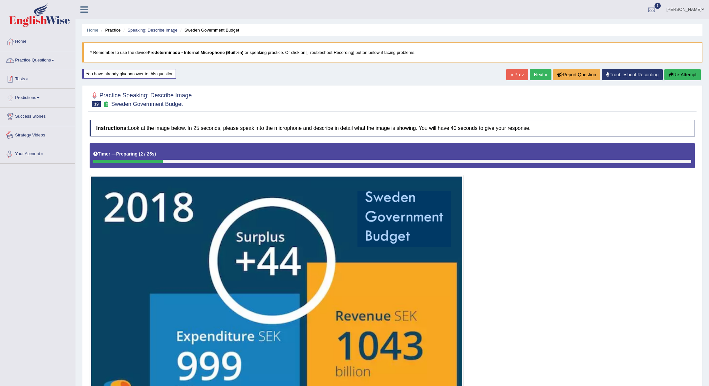
click at [34, 57] on link "Practice Questions" at bounding box center [37, 59] width 75 height 16
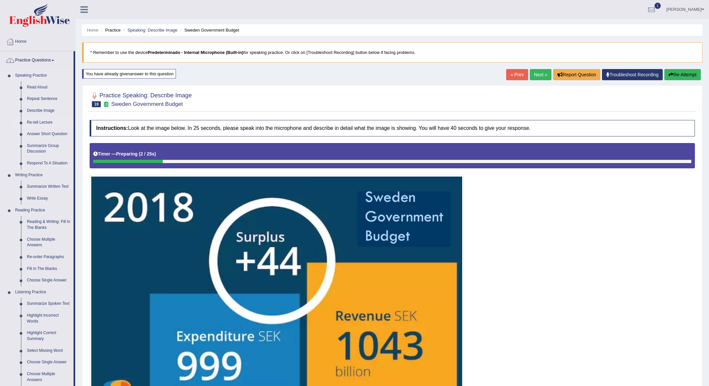
click at [34, 121] on link "Re-tell Lecture" at bounding box center [49, 123] width 50 height 12
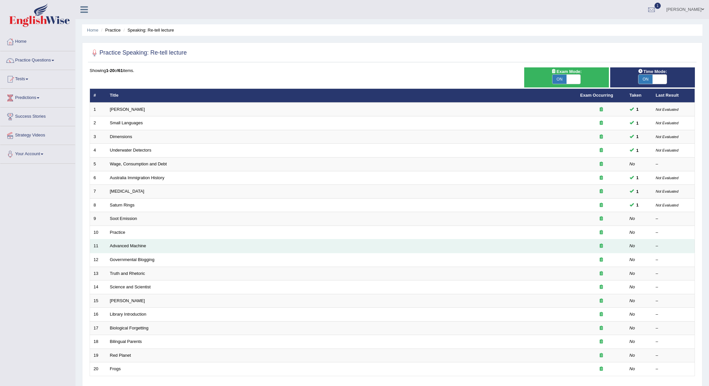
scroll to position [33, 0]
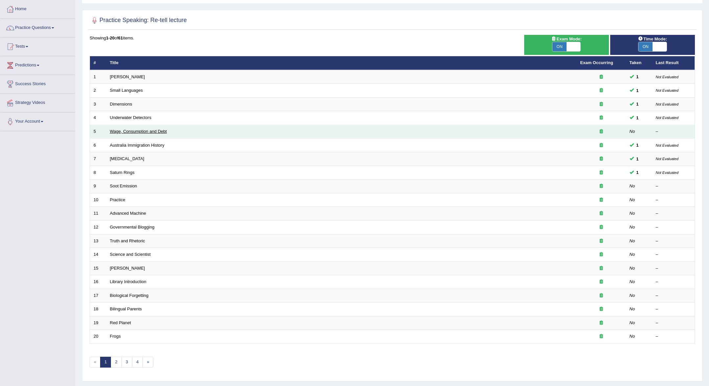
click at [163, 131] on link "Wage, Consumption and Debt" at bounding box center [138, 131] width 57 height 5
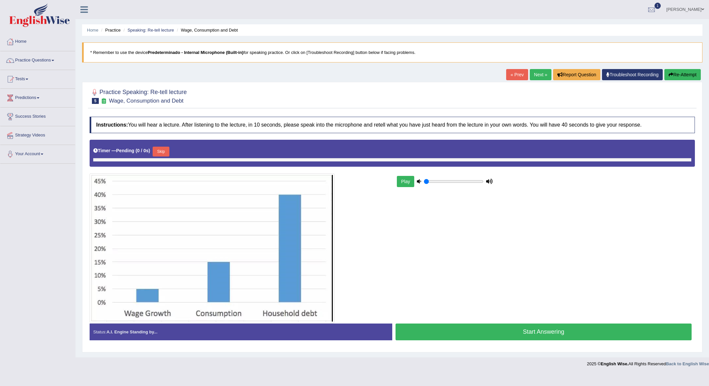
type input "0.45"
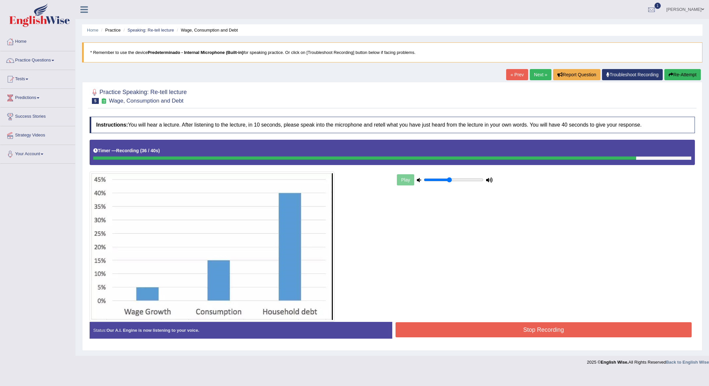
click at [542, 324] on button "Stop Recording" at bounding box center [544, 329] width 296 height 15
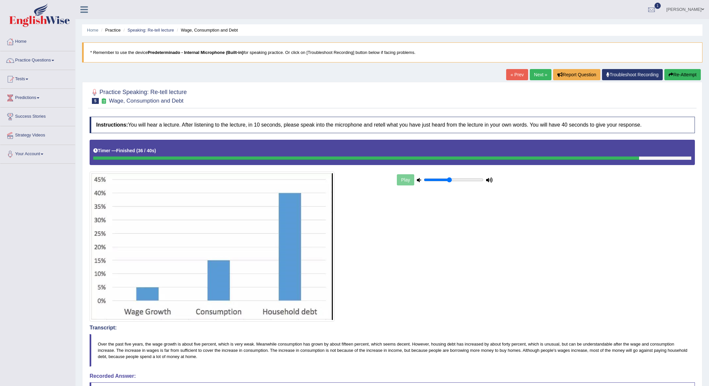
click at [535, 75] on link "Next »" at bounding box center [541, 74] width 22 height 11
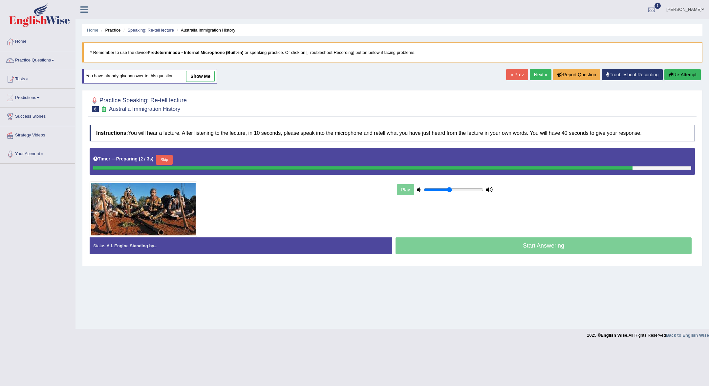
click at [536, 70] on link "Next »" at bounding box center [541, 74] width 22 height 11
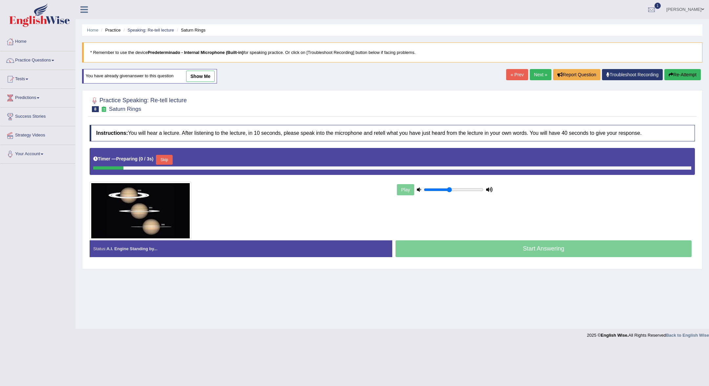
click at [536, 75] on link "Next »" at bounding box center [541, 74] width 22 height 11
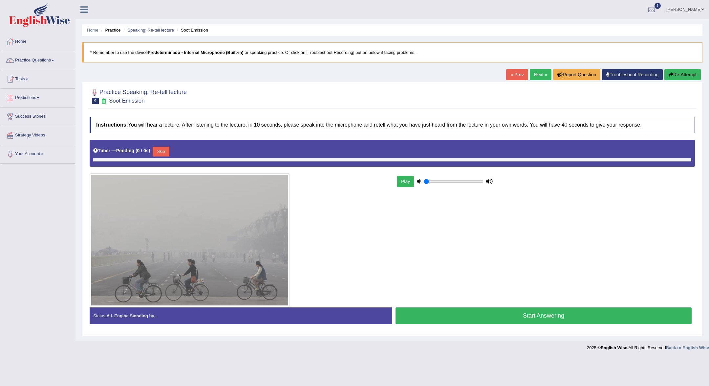
type input "0.45"
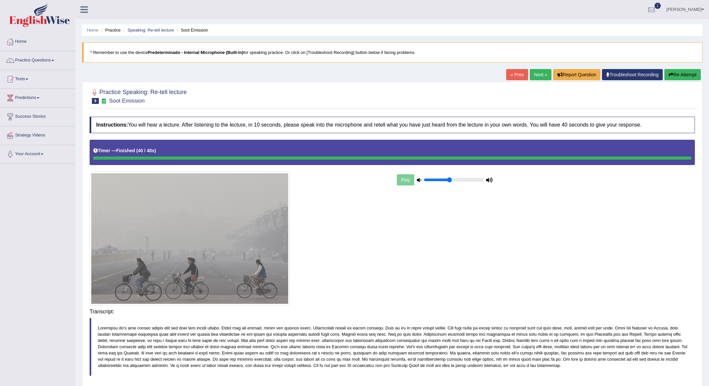
click at [581, 313] on body "Toggle navigation Home Practice Questions Speaking Practice Read Aloud Repeat S…" at bounding box center [354, 193] width 709 height 386
click at [537, 76] on link "Next »" at bounding box center [541, 74] width 22 height 11
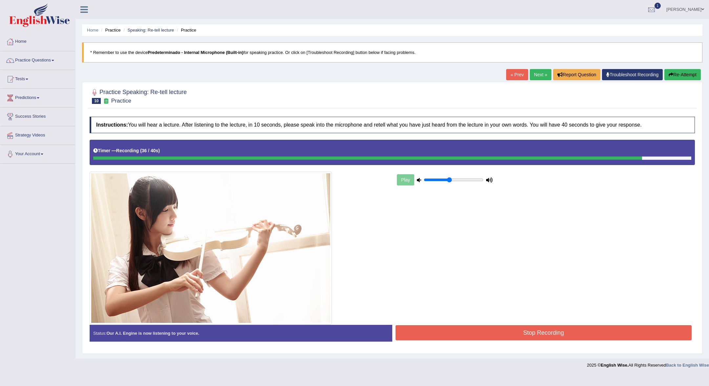
click at [608, 333] on button "Stop Recording" at bounding box center [544, 332] width 296 height 15
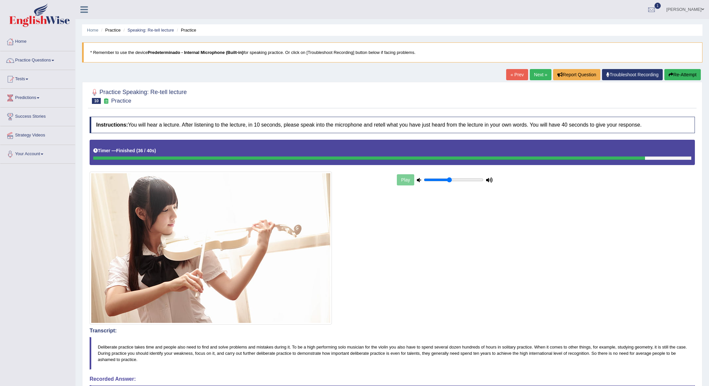
click at [536, 74] on link "Next »" at bounding box center [541, 74] width 22 height 11
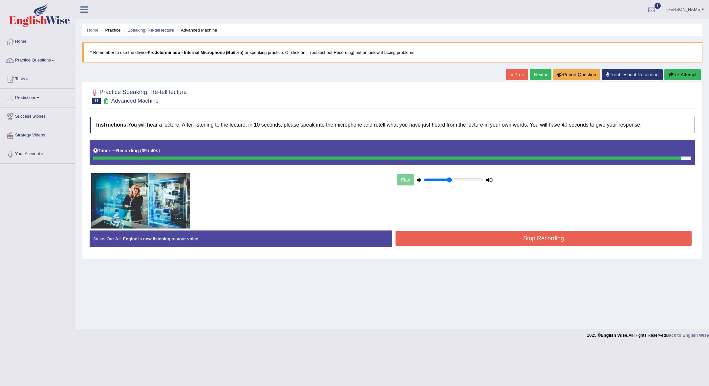
click at [575, 237] on button "Stop Recording" at bounding box center [544, 238] width 296 height 15
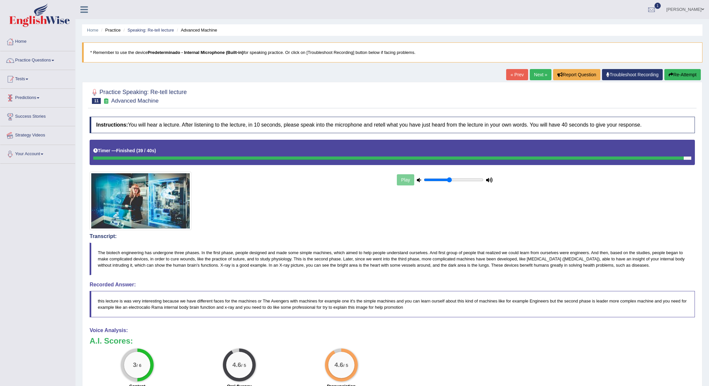
click at [39, 54] on link "Practice Questions" at bounding box center [37, 59] width 75 height 16
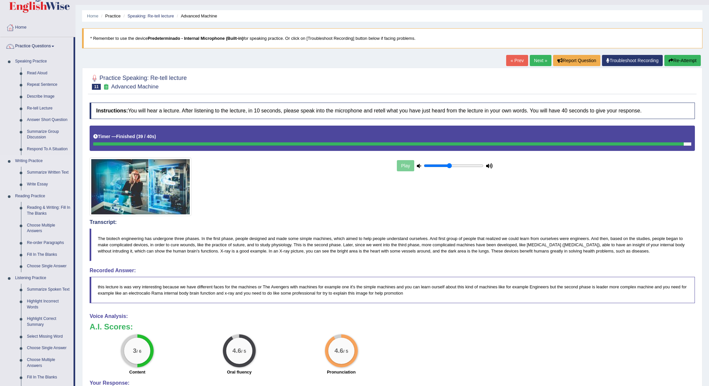
scroll to position [17, 0]
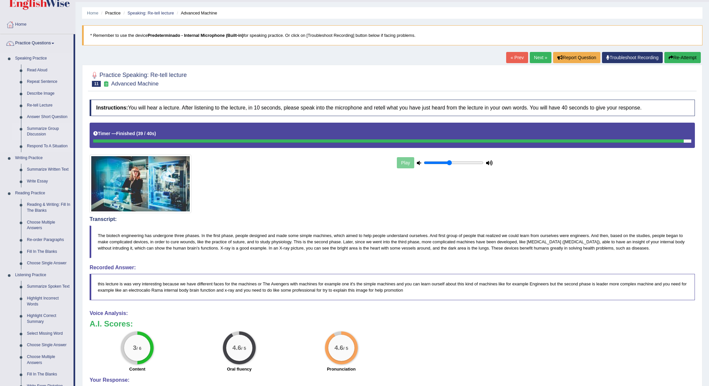
click at [41, 129] on link "Summarize Group Discussion" at bounding box center [49, 131] width 50 height 17
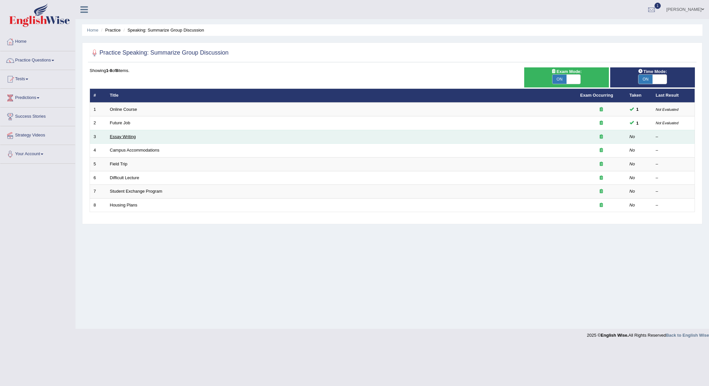
click at [120, 135] on link "Essay Writing" at bounding box center [123, 136] width 26 height 5
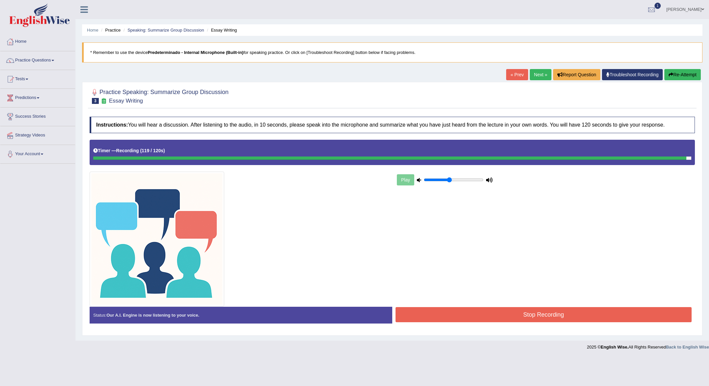
click at [588, 309] on button "Stop Recording" at bounding box center [544, 314] width 296 height 15
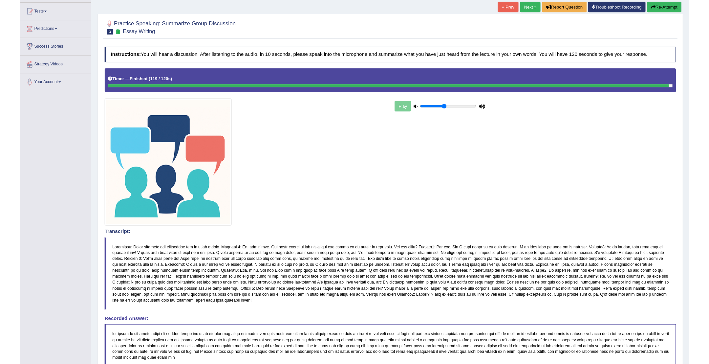
scroll to position [26, 0]
